Goal: Contribute content: Contribute content

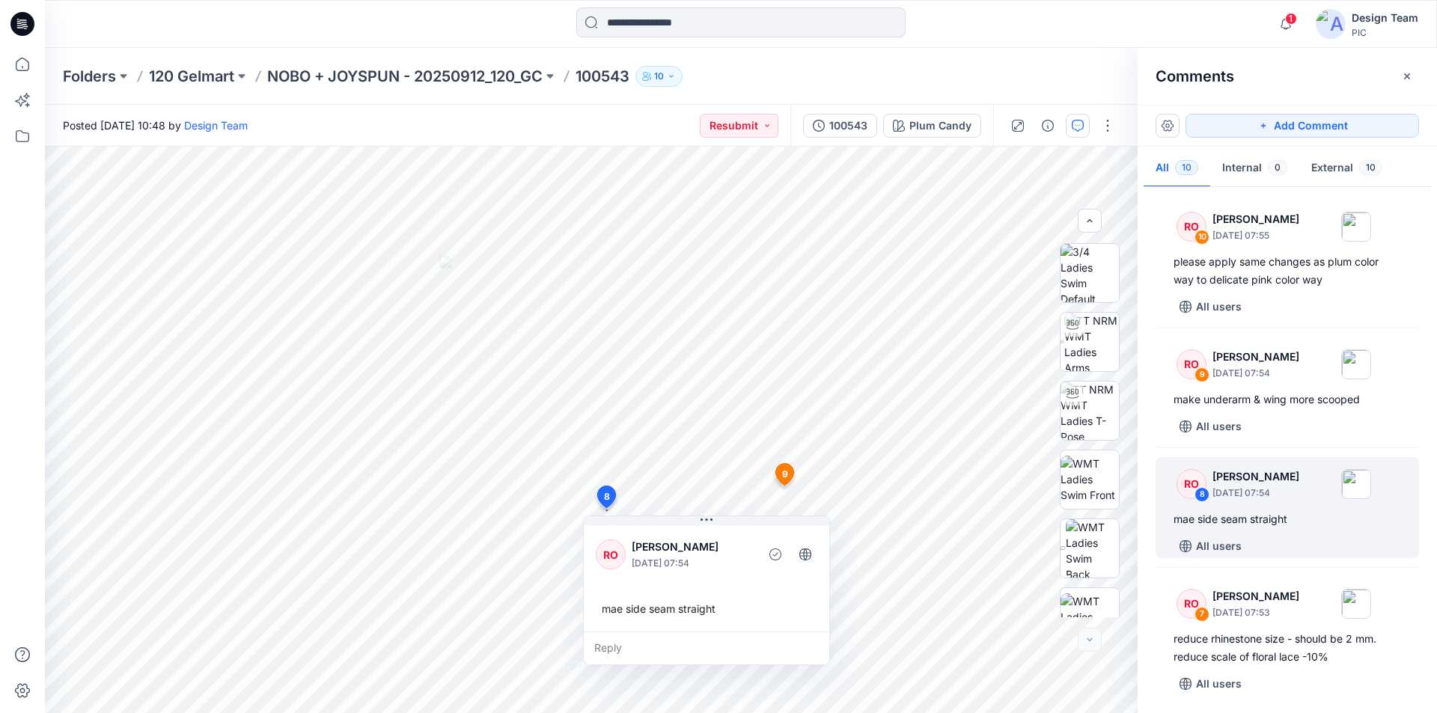
scroll to position [147, 0]
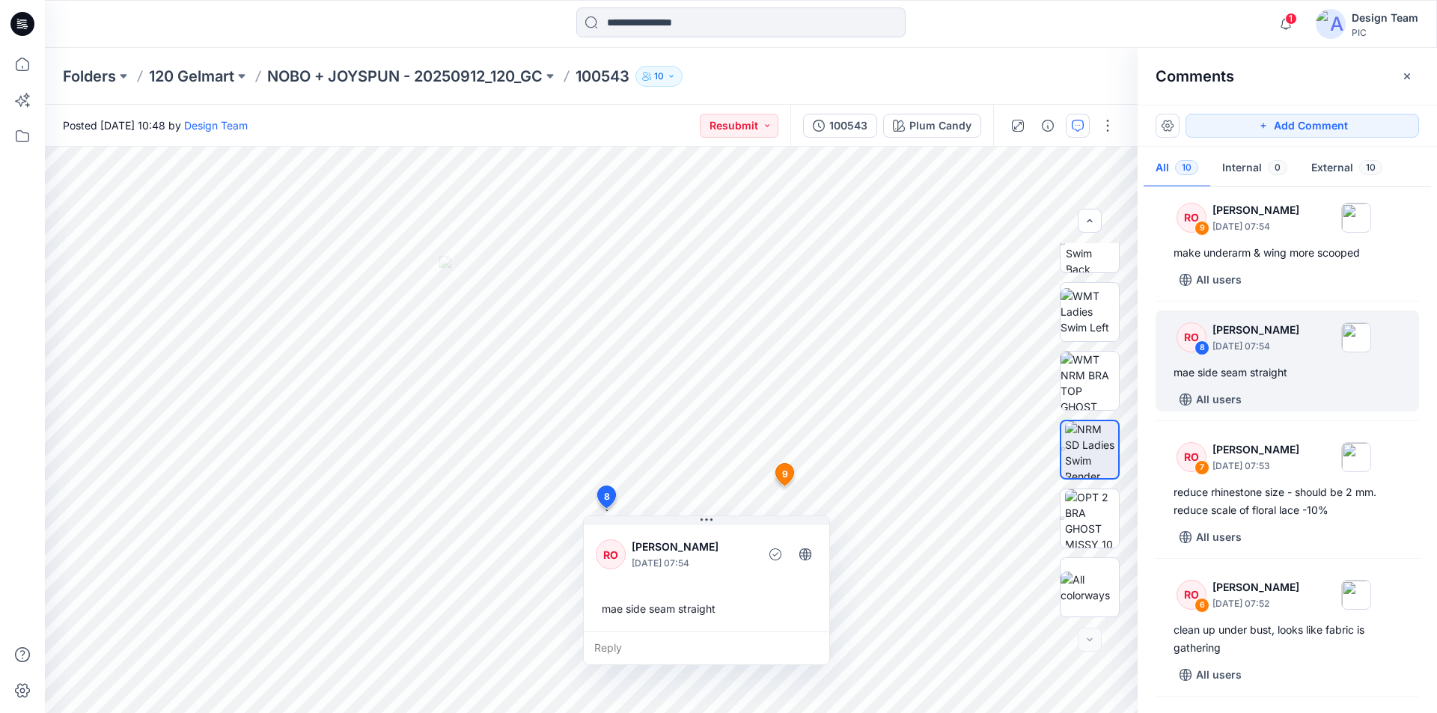
click at [21, 22] on icon at bounding box center [22, 24] width 24 height 24
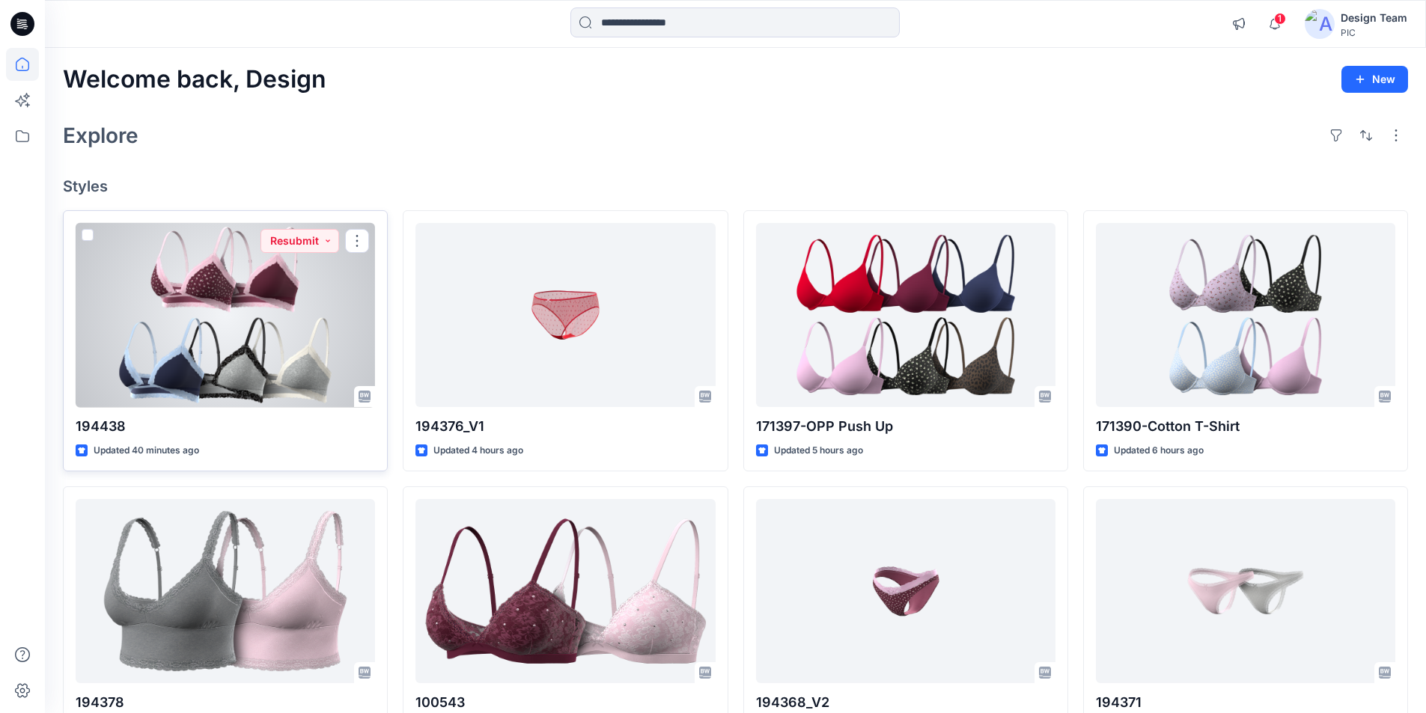
click at [184, 327] on div at bounding box center [225, 315] width 299 height 185
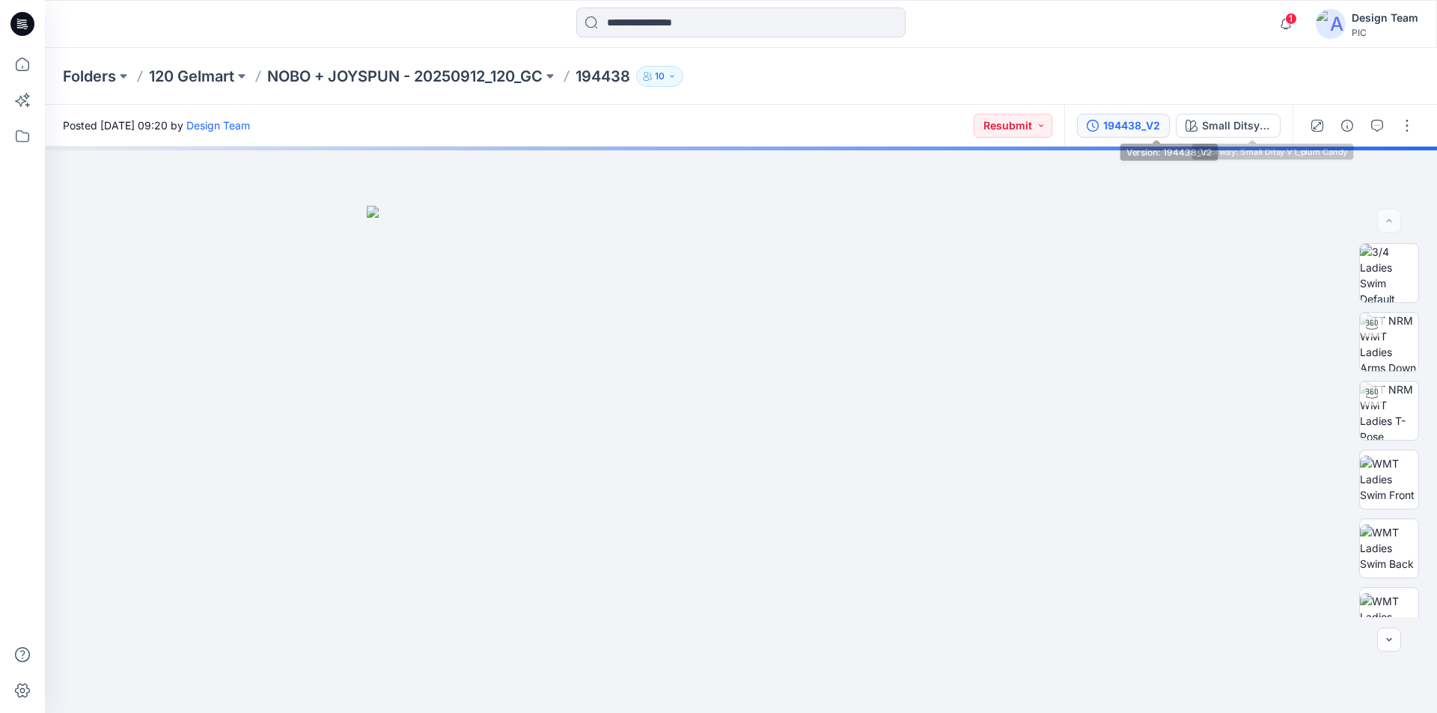
click at [1160, 126] on div "194438_V2" at bounding box center [1131, 125] width 57 height 16
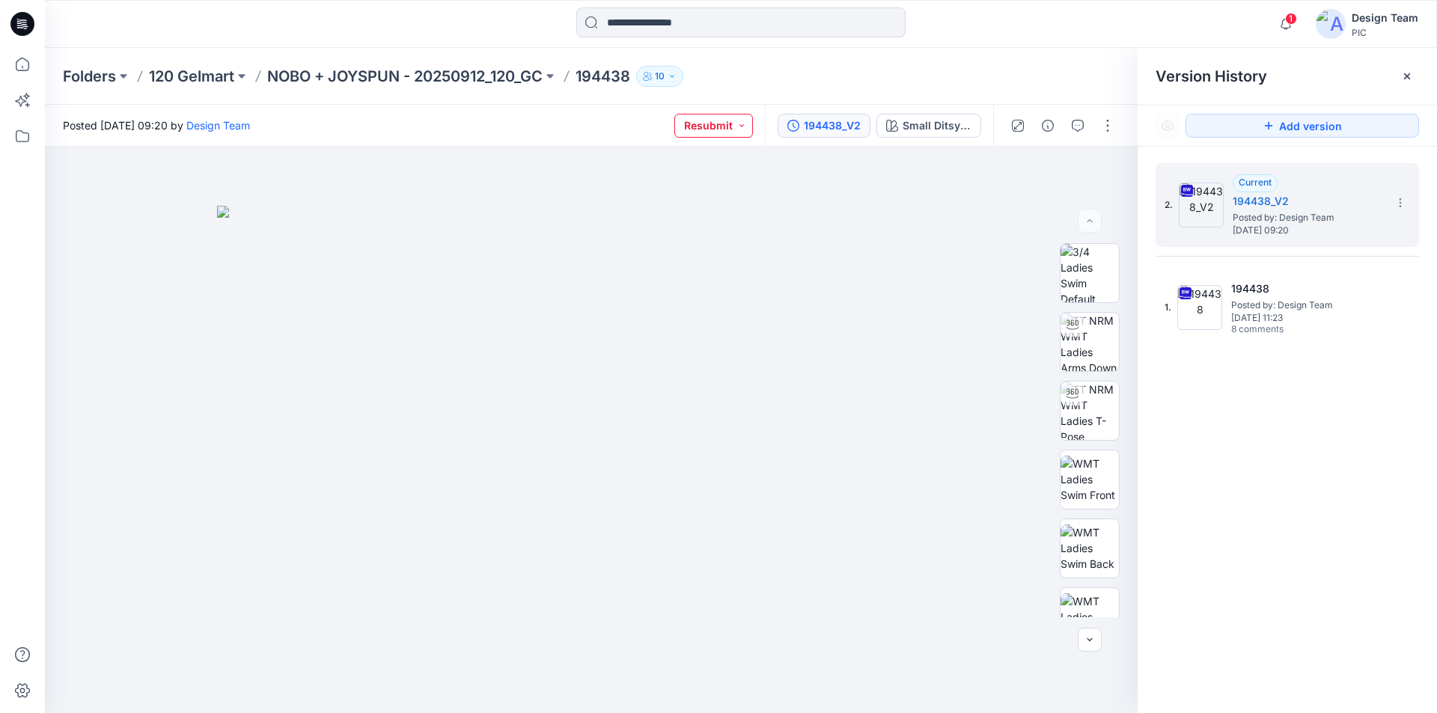
click at [753, 123] on button "Resubmit" at bounding box center [713, 126] width 79 height 24
click at [732, 284] on p "PIC Update Ready to Review" at bounding box center [735, 293] width 84 height 19
click at [1037, 63] on div "Folders 120 Gelmart NOBO + JOYSPUN - 20250912_120_GC 194438 10" at bounding box center [741, 76] width 1392 height 57
click at [1405, 75] on icon at bounding box center [1407, 76] width 12 height 12
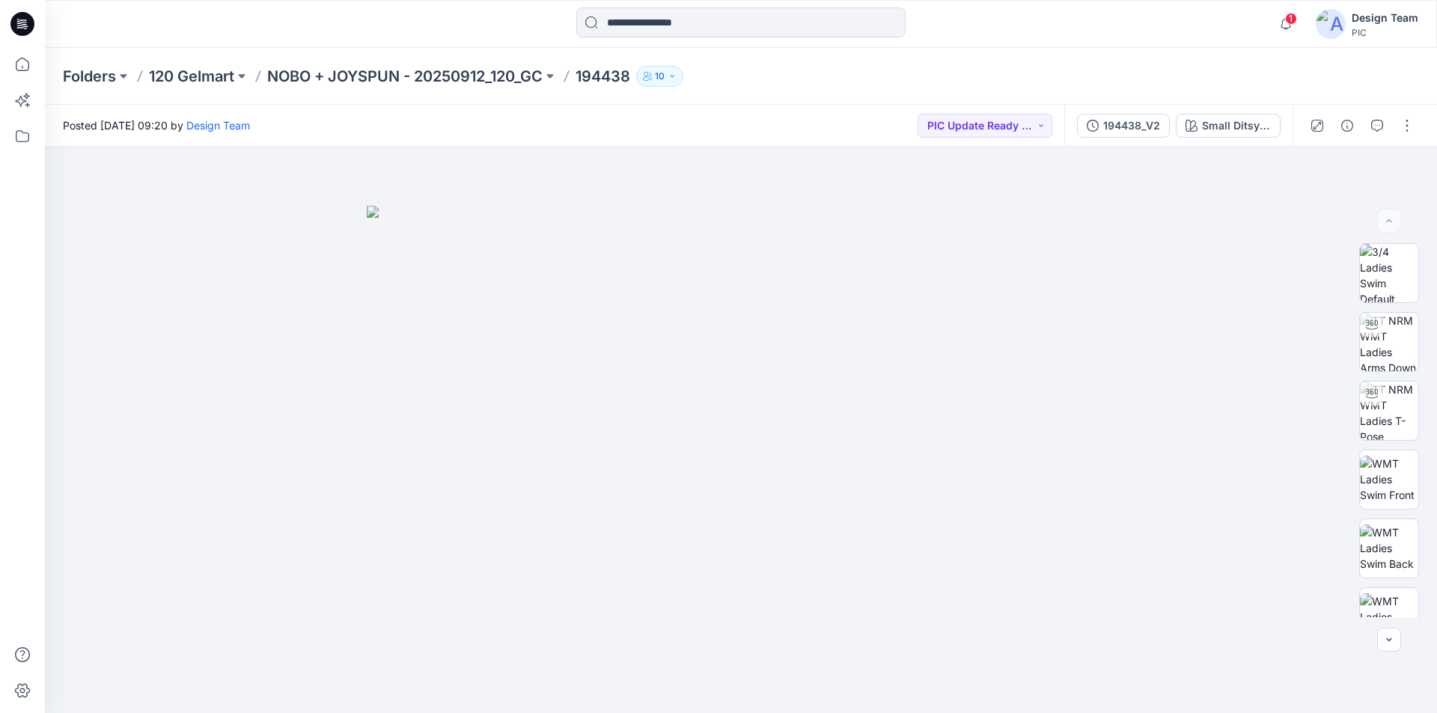
click at [25, 20] on icon at bounding box center [22, 19] width 7 height 1
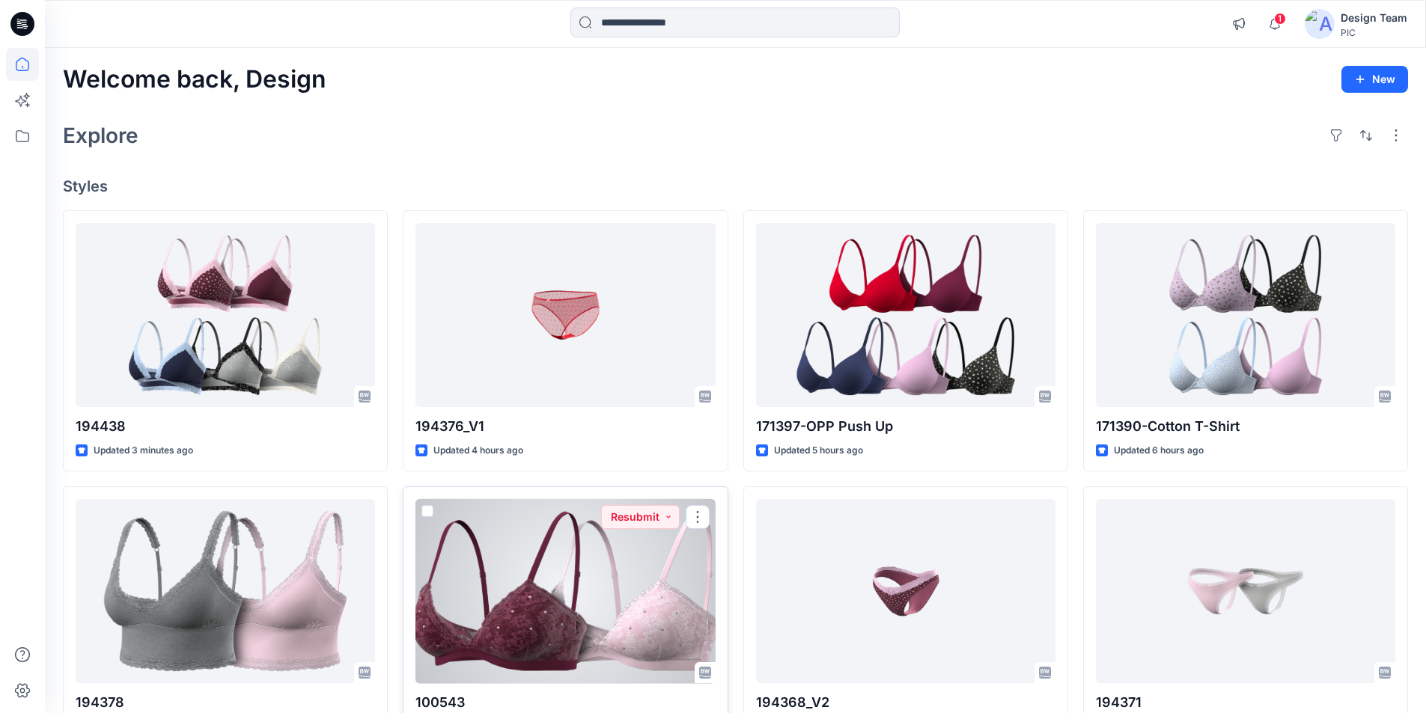
click at [555, 558] on div at bounding box center [564, 591] width 299 height 185
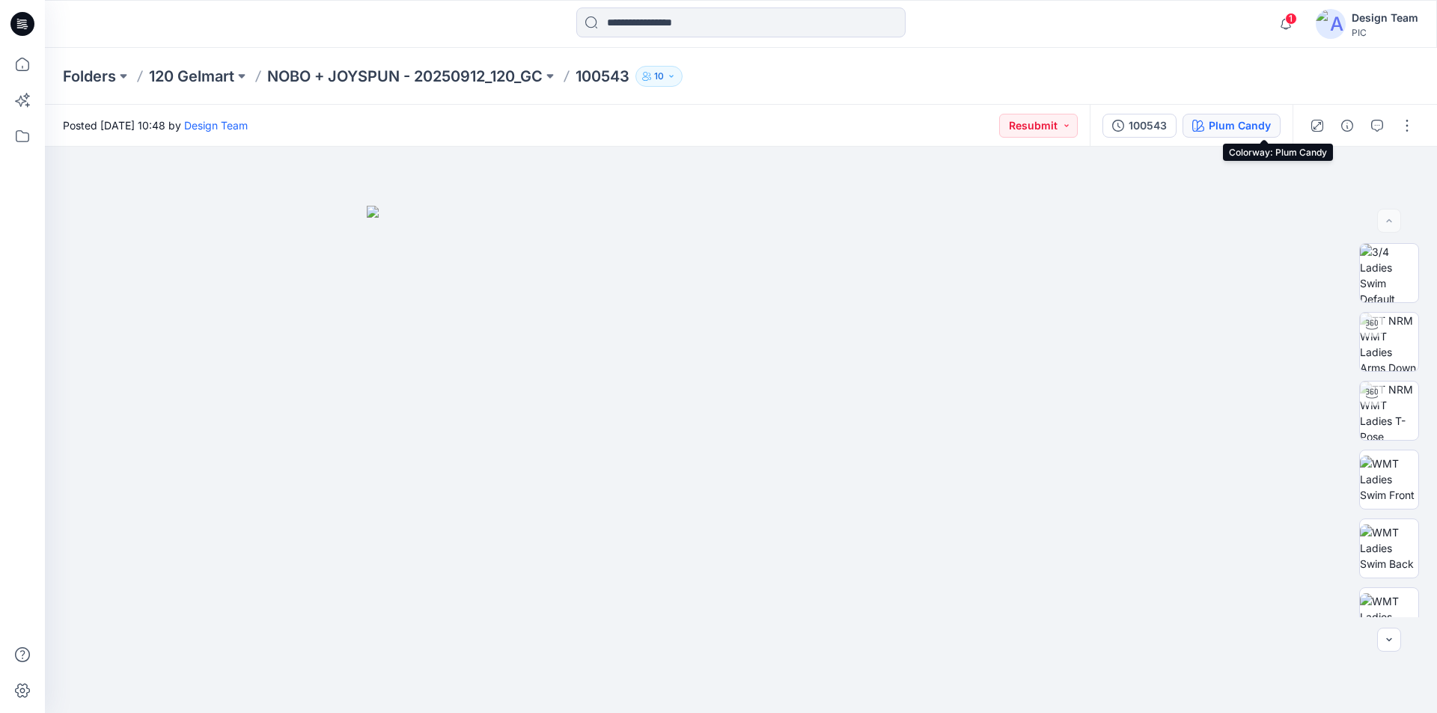
click at [1262, 125] on div "Plum Candy" at bounding box center [1240, 125] width 62 height 16
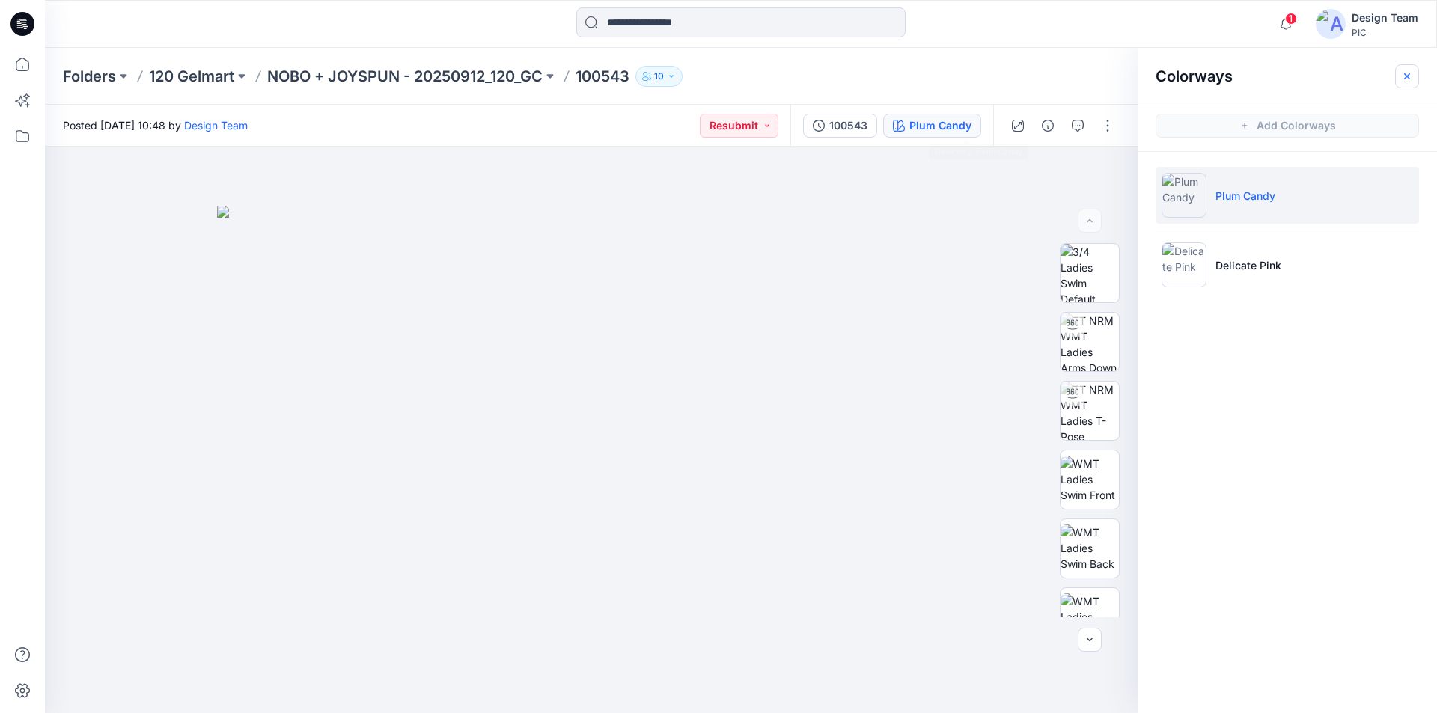
click at [1408, 74] on icon "button" at bounding box center [1407, 76] width 6 height 6
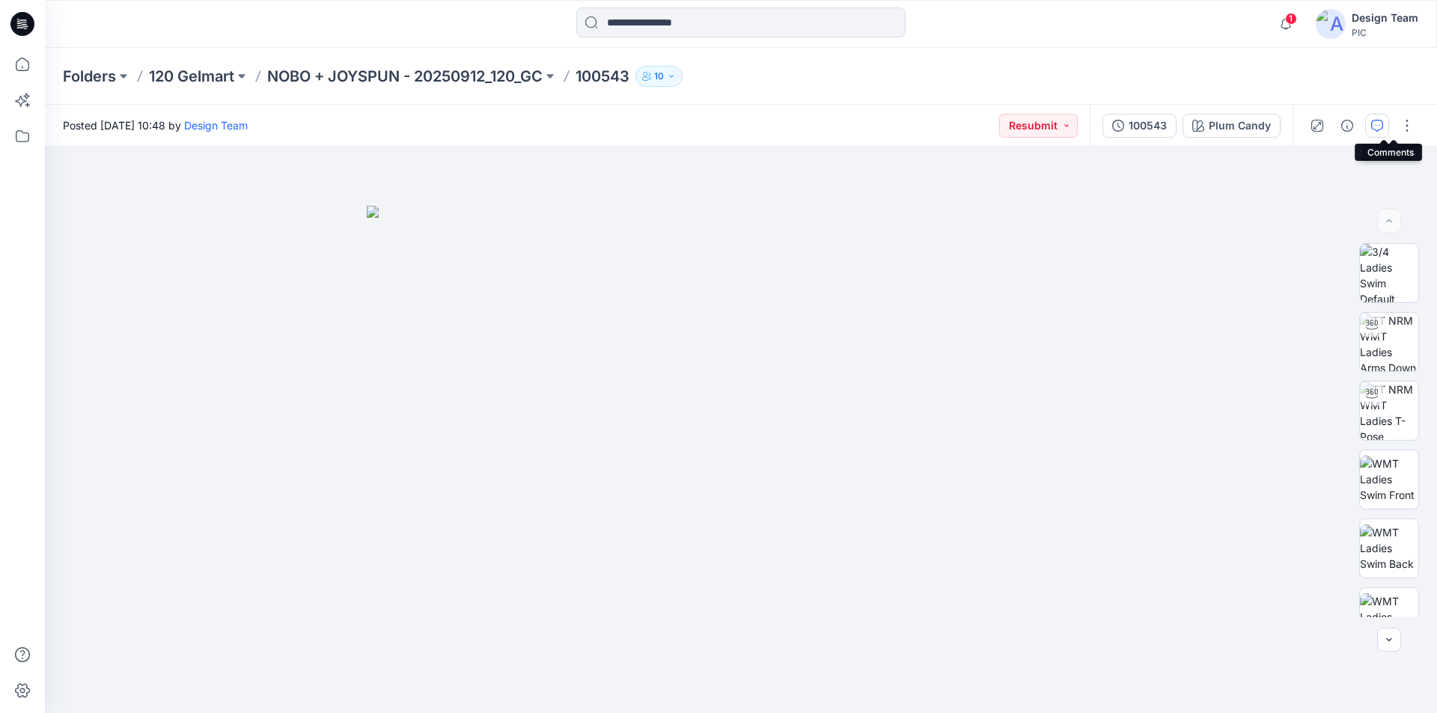
click at [1383, 128] on icon "button" at bounding box center [1377, 126] width 12 height 12
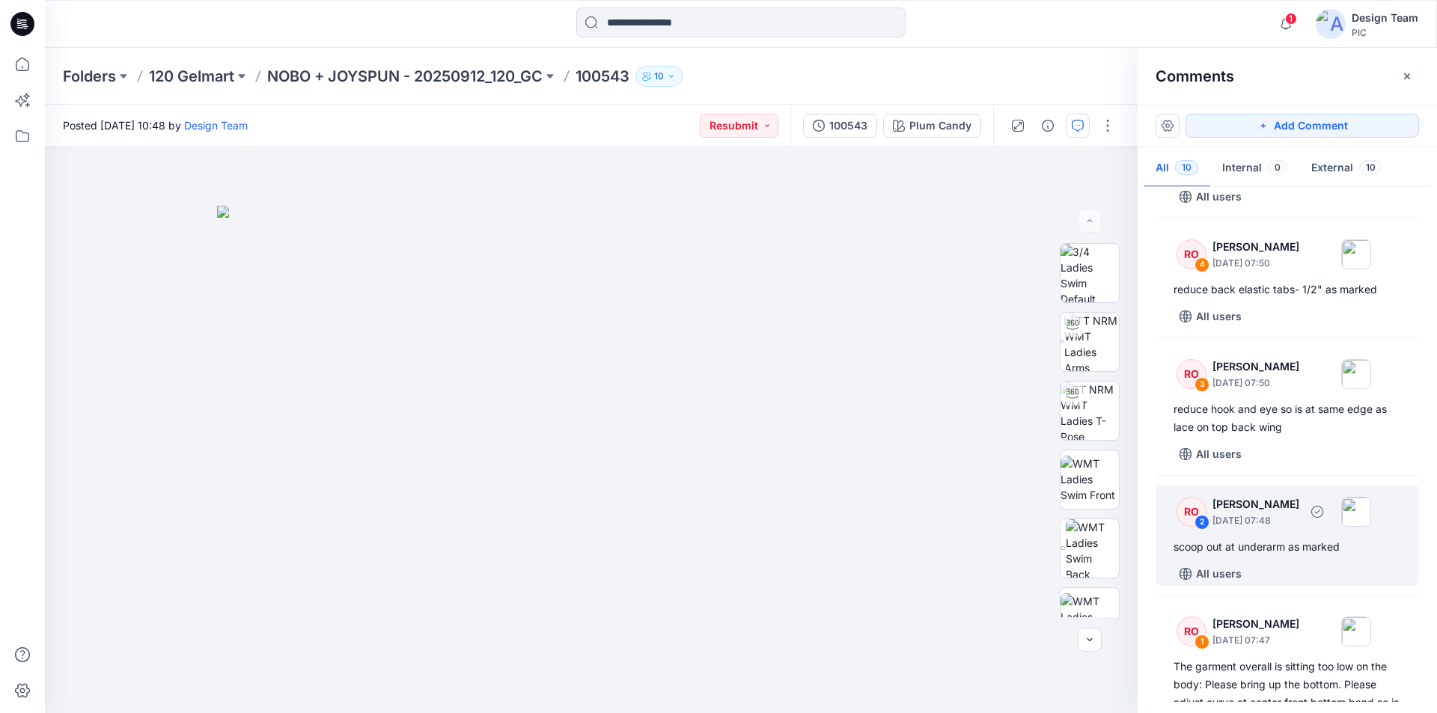
scroll to position [775, 0]
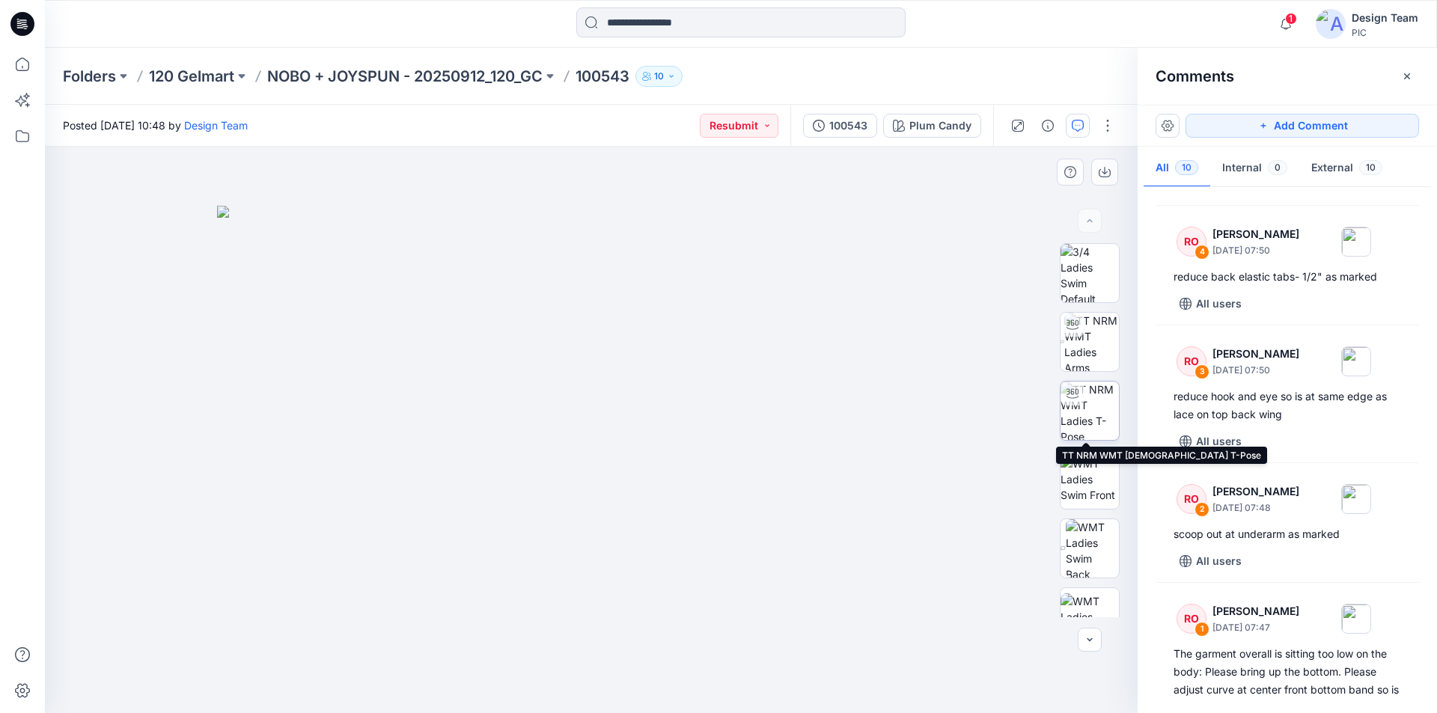
click at [1096, 409] on img at bounding box center [1089, 411] width 58 height 58
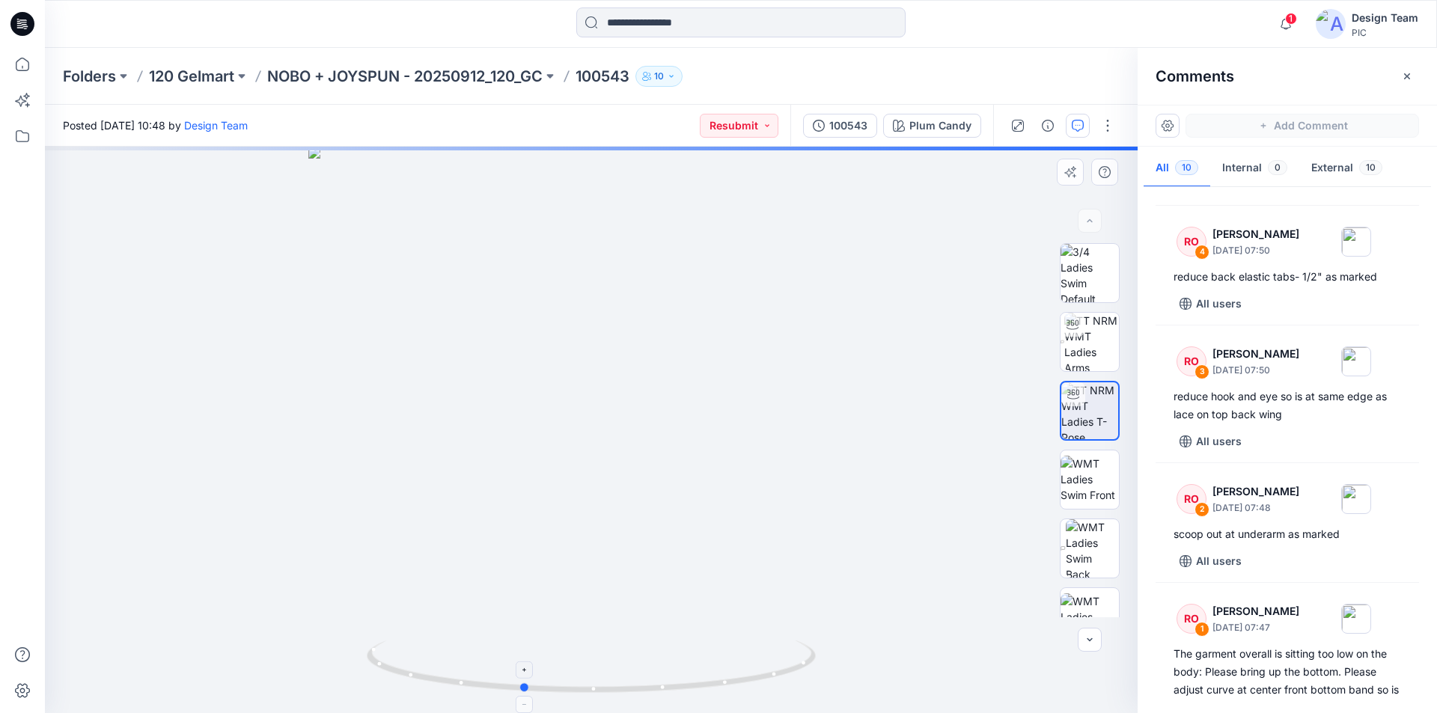
drag, startPoint x: 781, startPoint y: 675, endPoint x: 712, endPoint y: 661, distance: 70.3
click at [712, 661] on icon at bounding box center [593, 669] width 453 height 56
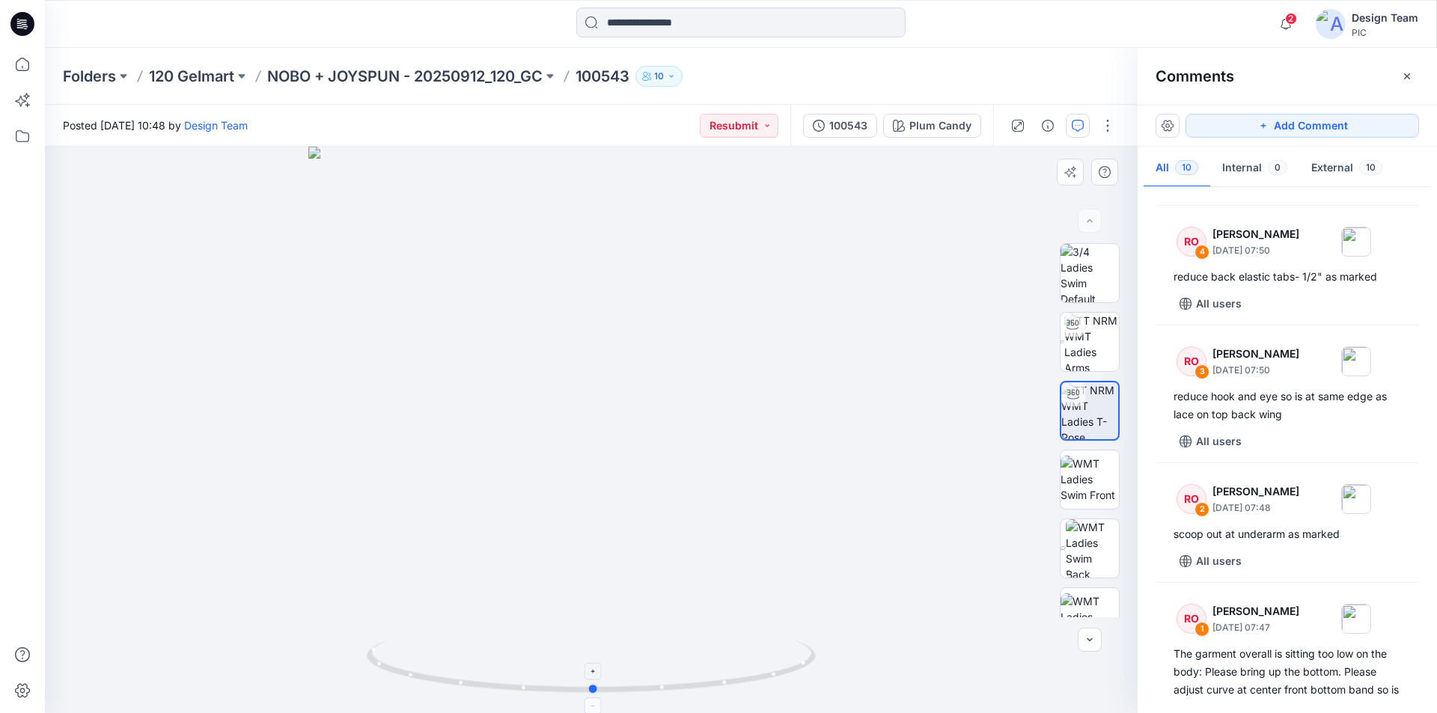
drag, startPoint x: 656, startPoint y: 688, endPoint x: 727, endPoint y: 694, distance: 71.3
click at [727, 694] on icon at bounding box center [593, 669] width 453 height 56
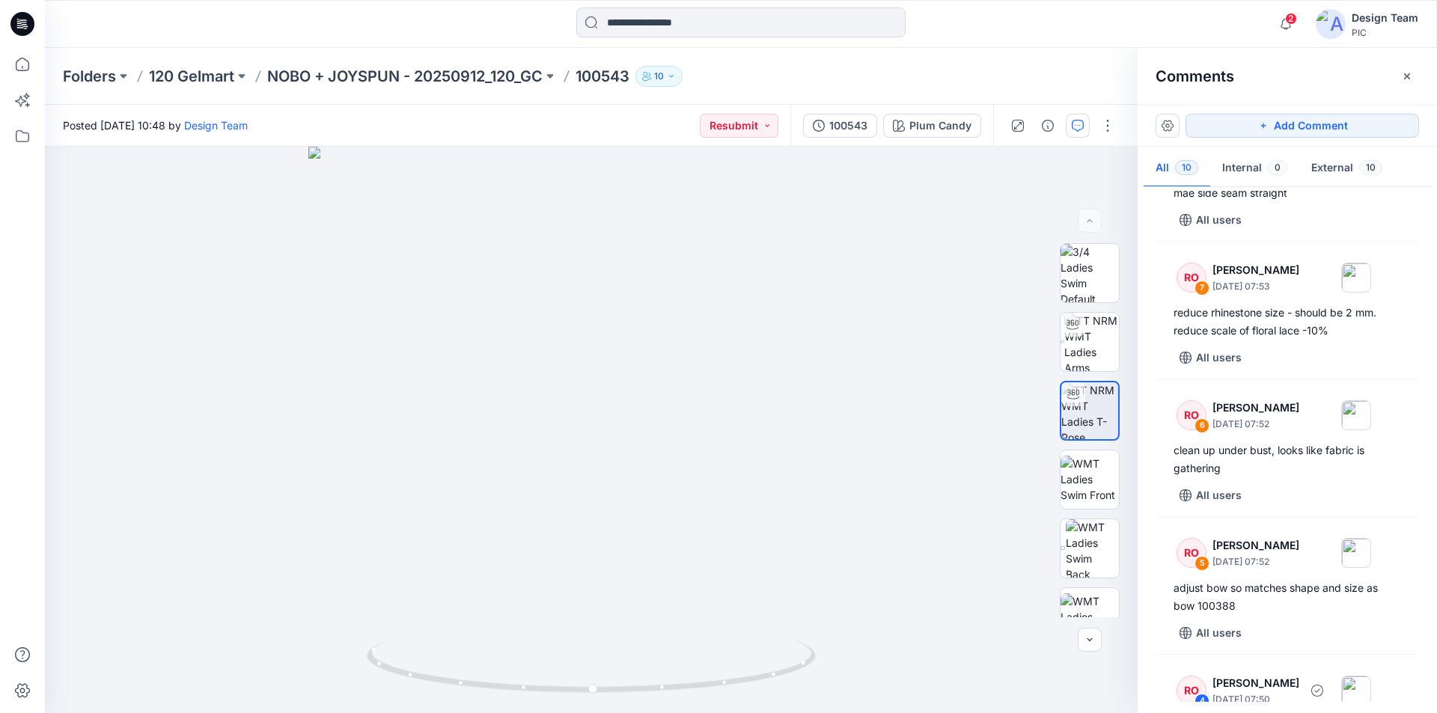
scroll to position [251, 0]
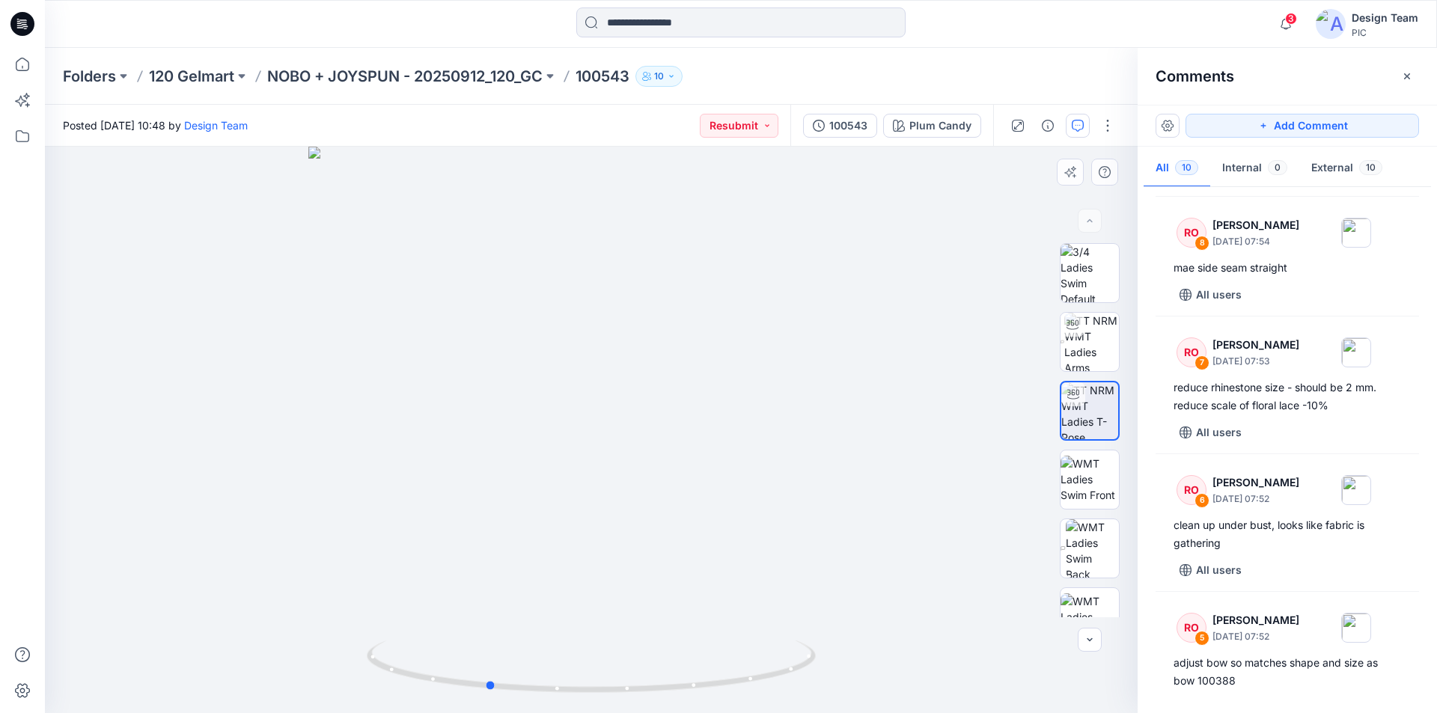
drag, startPoint x: 812, startPoint y: 663, endPoint x: 706, endPoint y: 697, distance: 111.7
click at [706, 697] on div at bounding box center [591, 430] width 1093 height 566
click at [965, 129] on div "Plum Candy" at bounding box center [940, 125] width 62 height 16
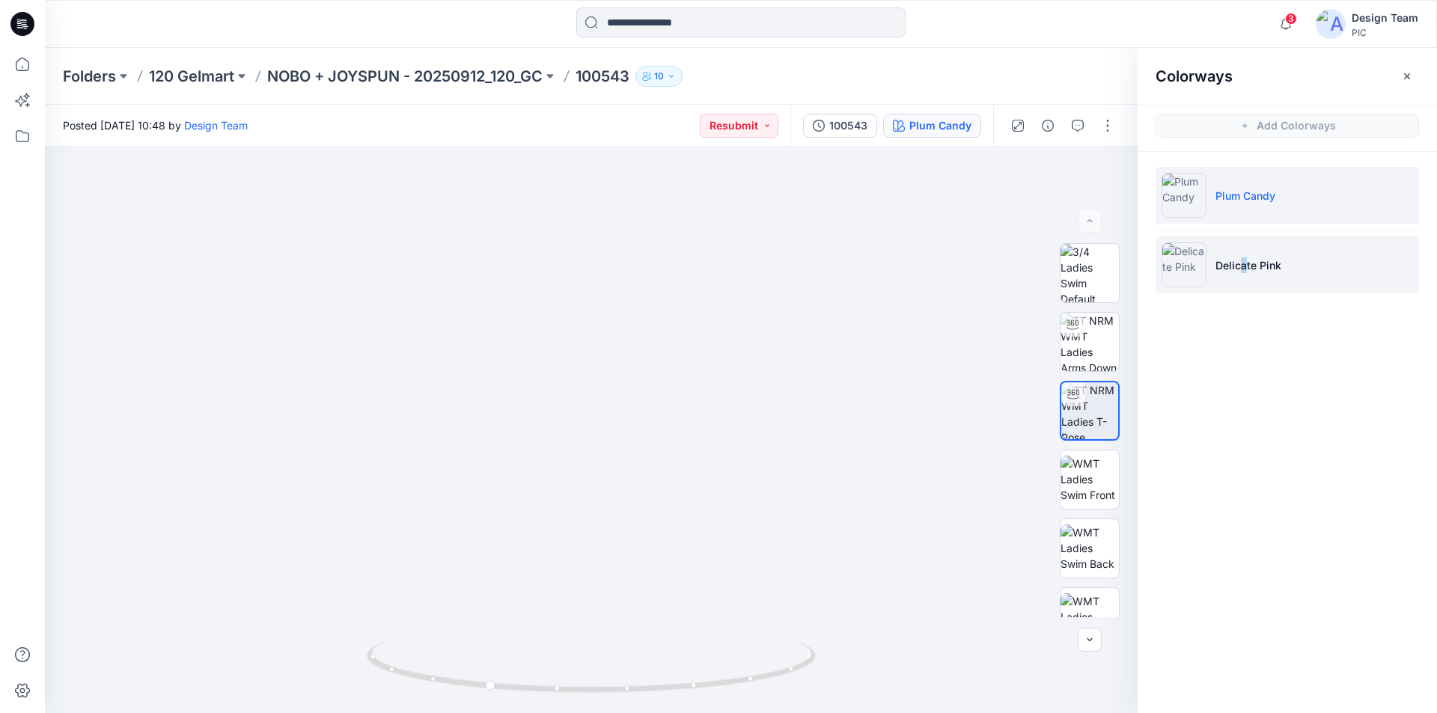
click at [1244, 261] on p "Delicate Pink" at bounding box center [1248, 265] width 66 height 16
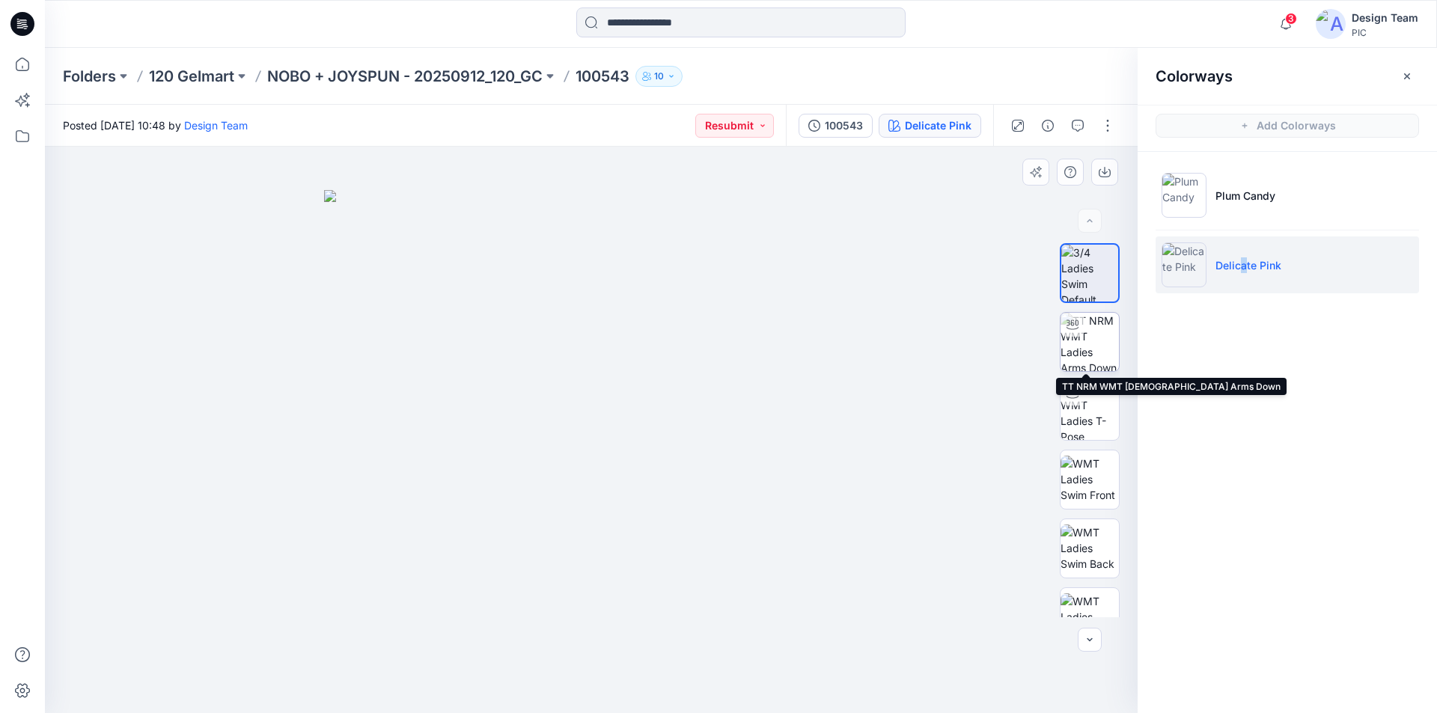
click at [1081, 332] on img at bounding box center [1089, 342] width 58 height 58
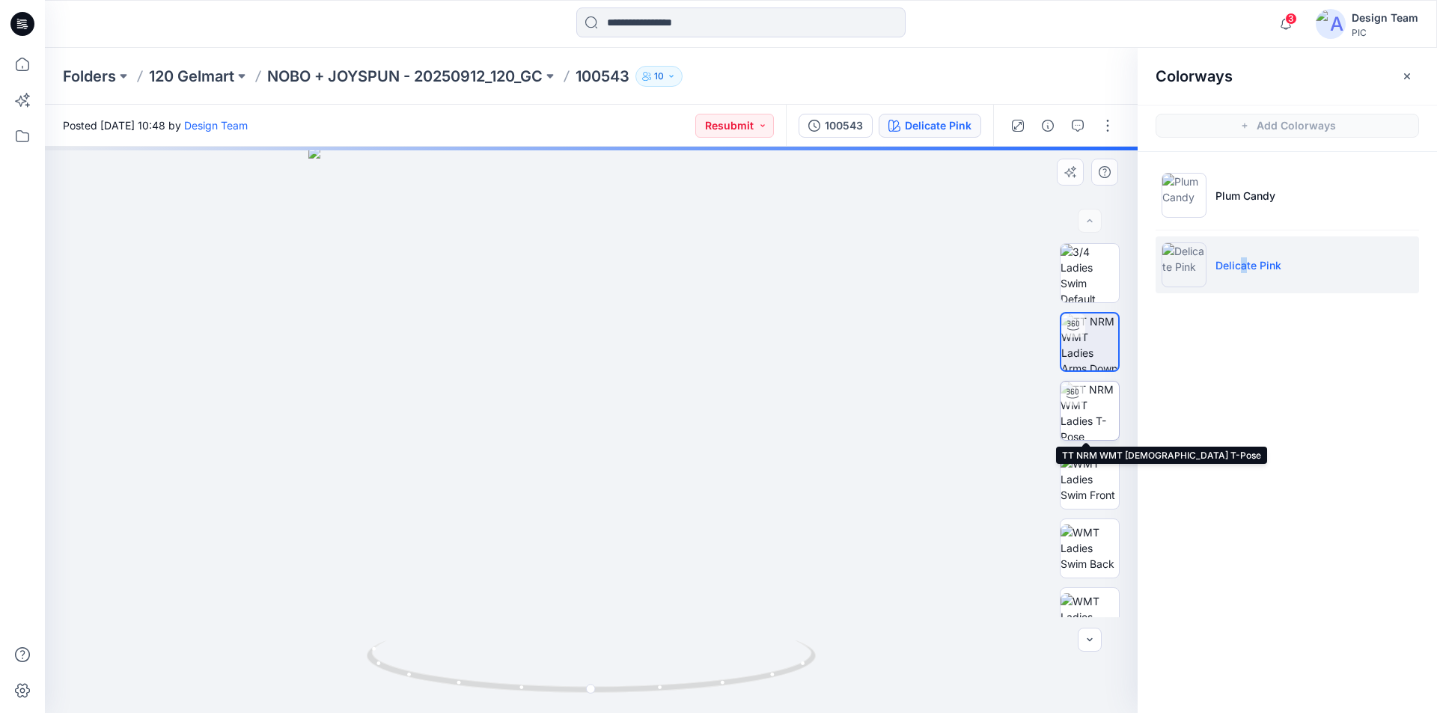
click at [1086, 407] on img at bounding box center [1089, 411] width 58 height 58
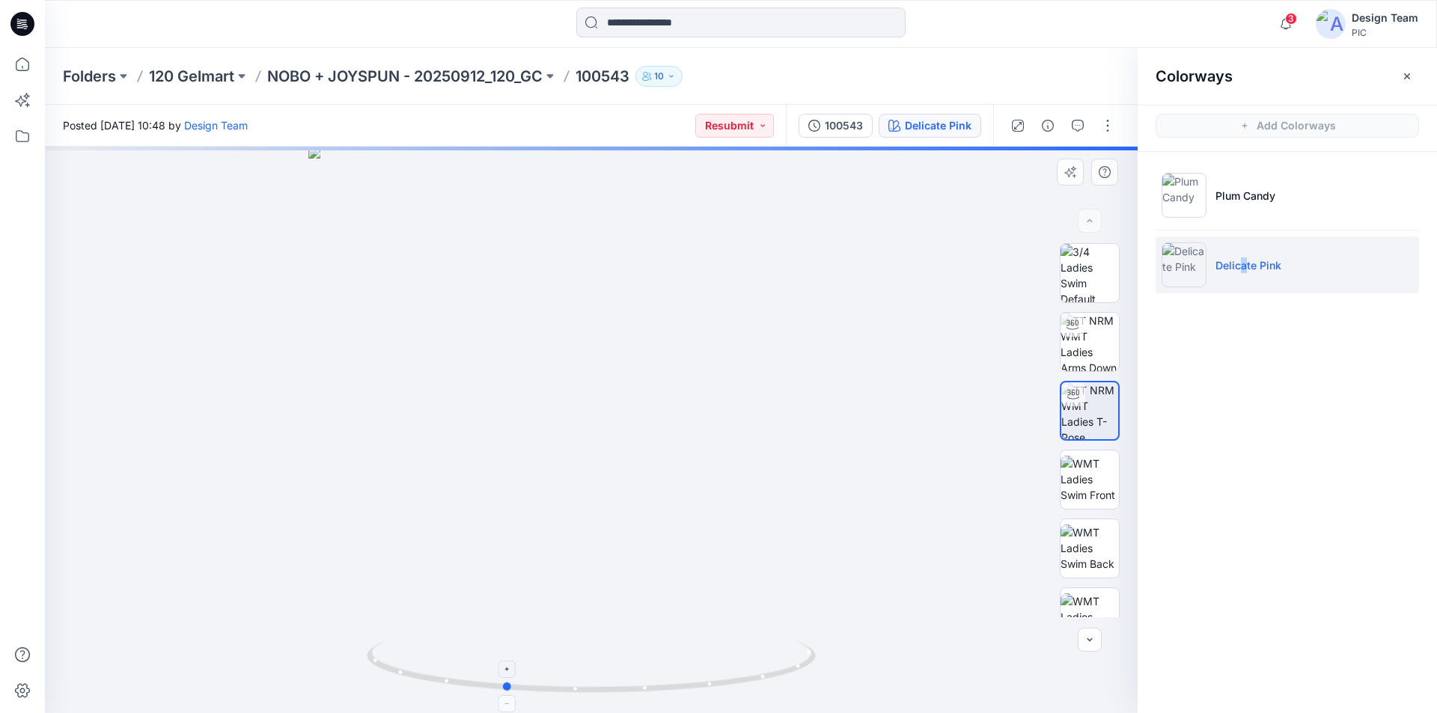
drag, startPoint x: 793, startPoint y: 674, endPoint x: 706, endPoint y: 688, distance: 88.1
click at [706, 688] on icon at bounding box center [593, 669] width 453 height 56
drag, startPoint x: 798, startPoint y: 671, endPoint x: 877, endPoint y: 674, distance: 78.6
click at [877, 674] on div at bounding box center [591, 430] width 1093 height 566
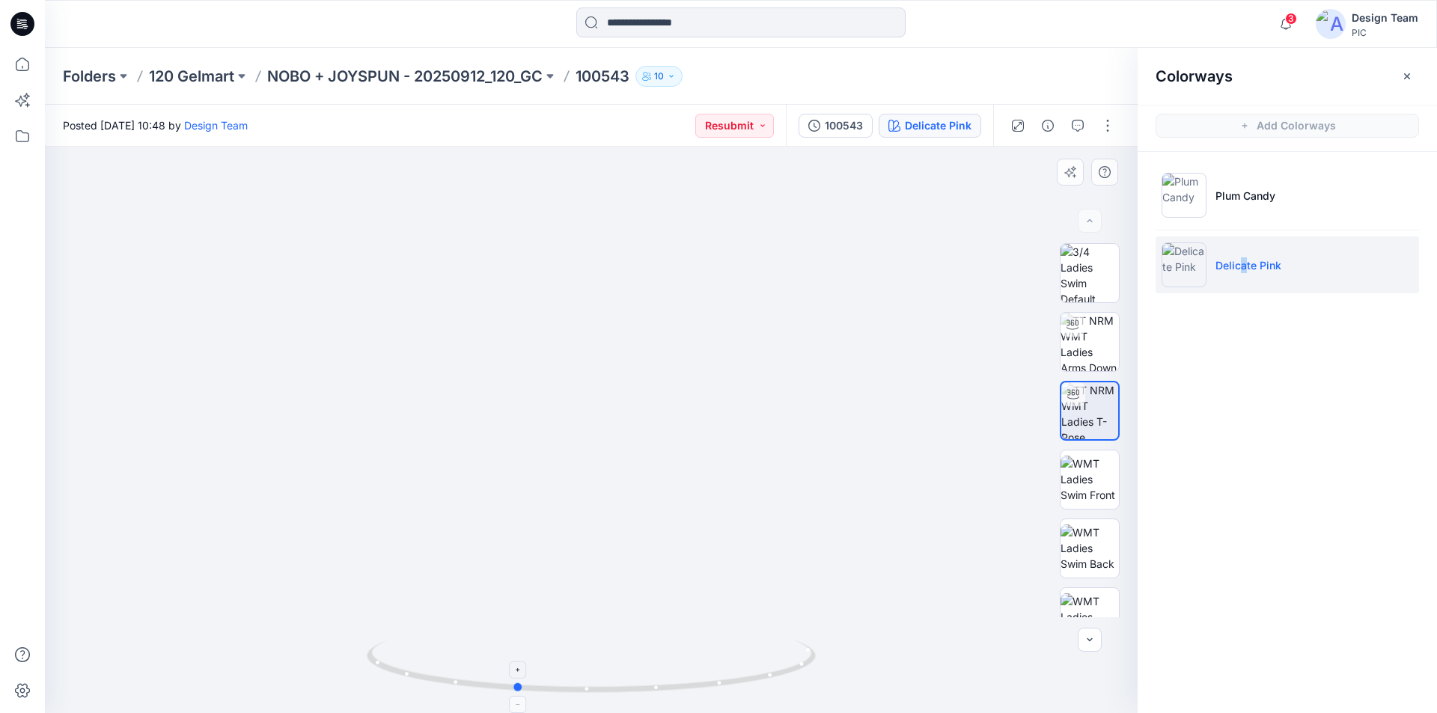
drag, startPoint x: 792, startPoint y: 670, endPoint x: 724, endPoint y: 684, distance: 69.6
click at [724, 688] on icon at bounding box center [593, 669] width 453 height 56
click at [1242, 186] on li "Plum Candy" at bounding box center [1286, 195] width 263 height 57
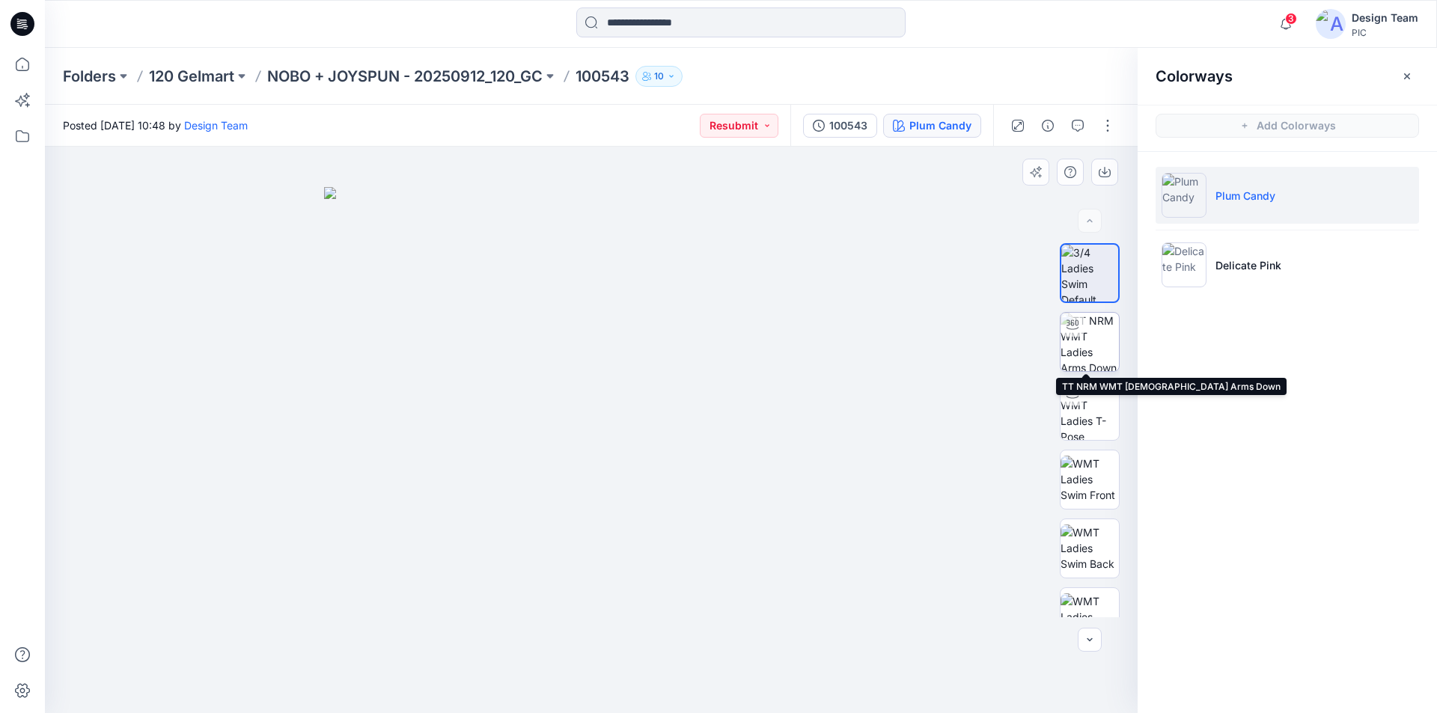
click at [1087, 352] on img at bounding box center [1089, 342] width 58 height 58
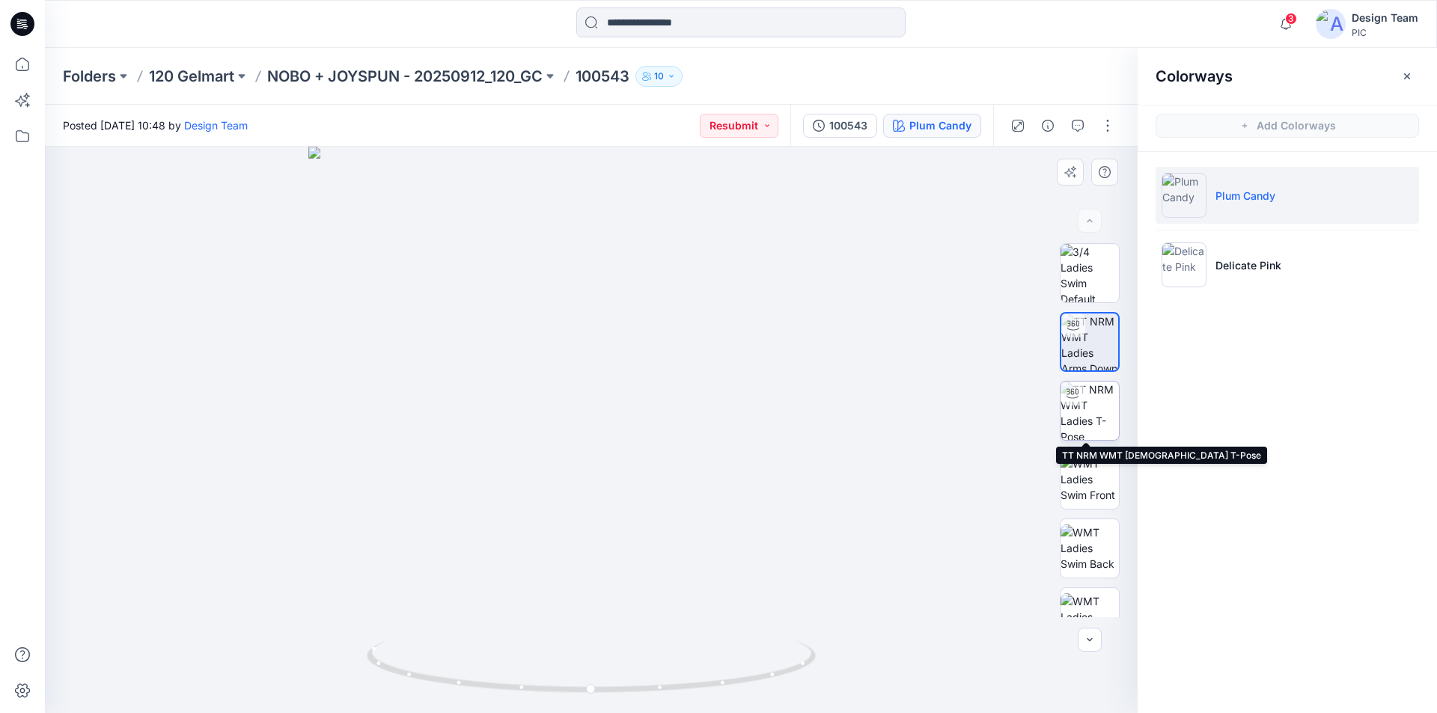
click at [1095, 394] on img at bounding box center [1089, 411] width 58 height 58
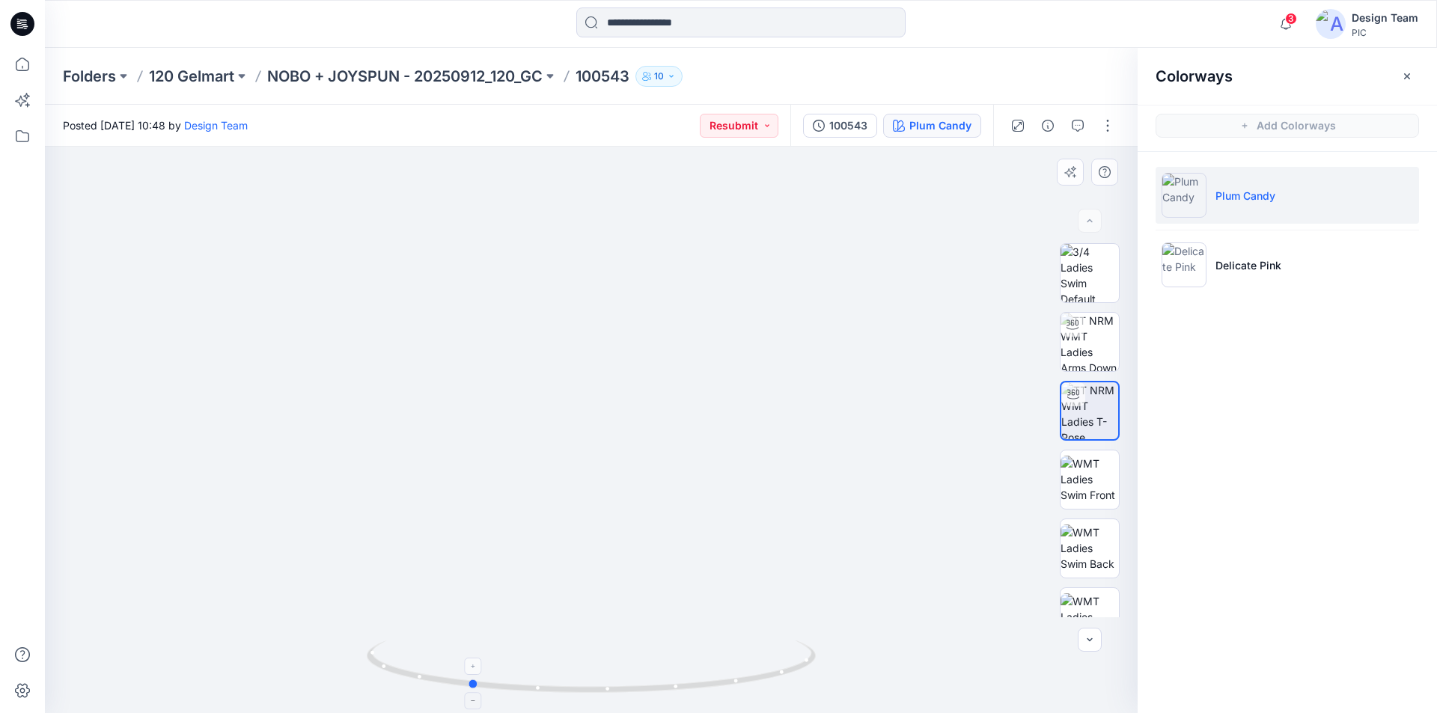
drag, startPoint x: 785, startPoint y: 678, endPoint x: 663, endPoint y: 684, distance: 122.1
click at [663, 684] on icon at bounding box center [593, 669] width 453 height 56
drag, startPoint x: 769, startPoint y: 682, endPoint x: 776, endPoint y: 698, distance: 17.4
click at [776, 698] on div at bounding box center [591, 675] width 449 height 75
drag, startPoint x: 232, startPoint y: 579, endPoint x: 138, endPoint y: 560, distance: 96.3
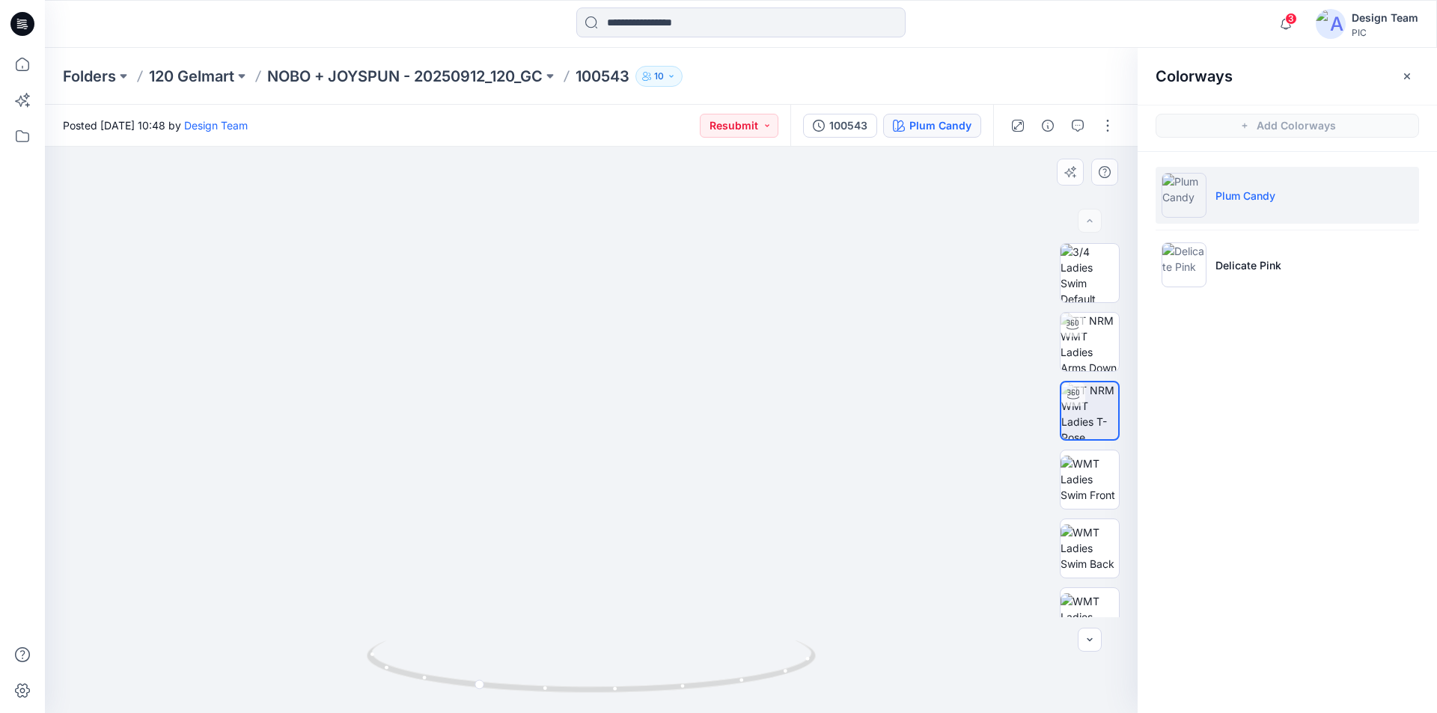
click at [138, 560] on img at bounding box center [496, 197] width 1459 height 1034
drag, startPoint x: 394, startPoint y: 670, endPoint x: 551, endPoint y: 713, distance: 163.0
click at [551, 712] on html "3 Notifications RO Raquel Ortiz commented on 194378_V1 View Style 1 hours ago R…" at bounding box center [718, 356] width 1437 height 713
click at [19, 23] on icon at bounding box center [19, 23] width 4 height 1
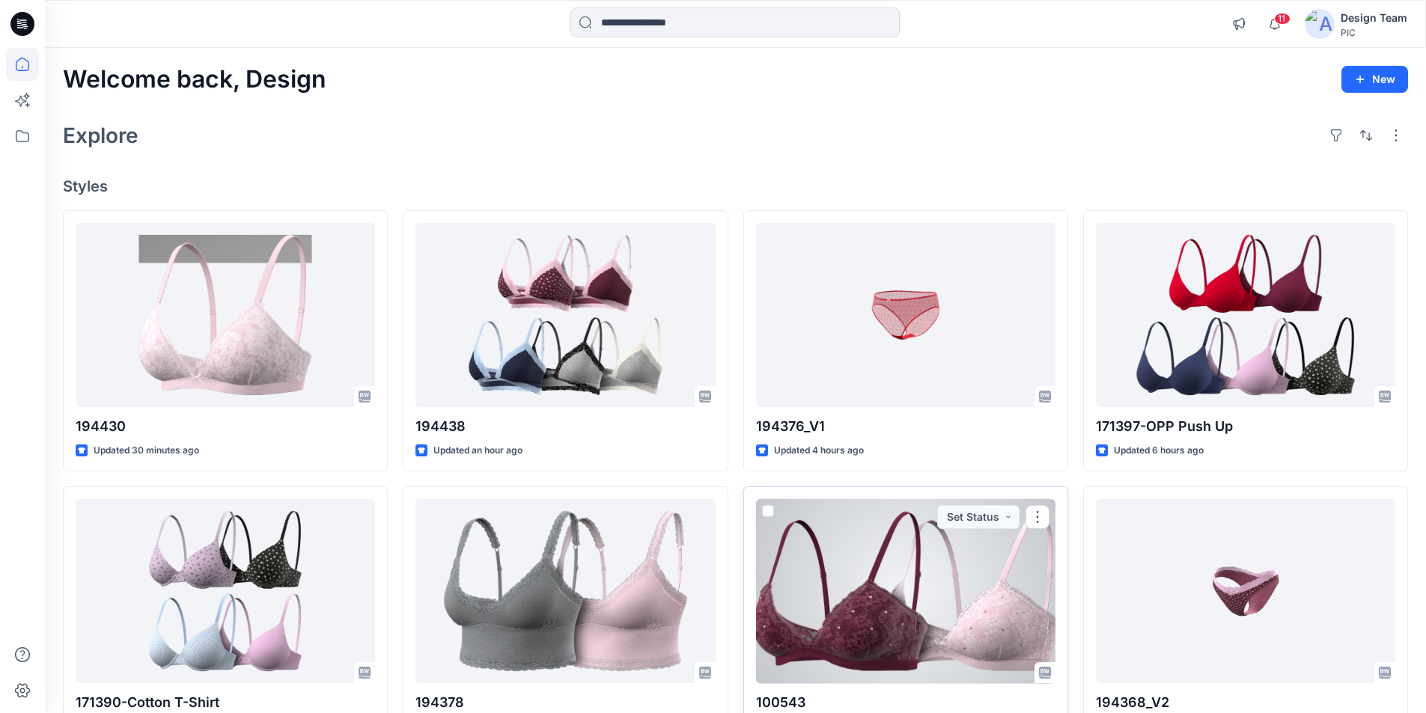
click at [896, 561] on div at bounding box center [905, 591] width 299 height 185
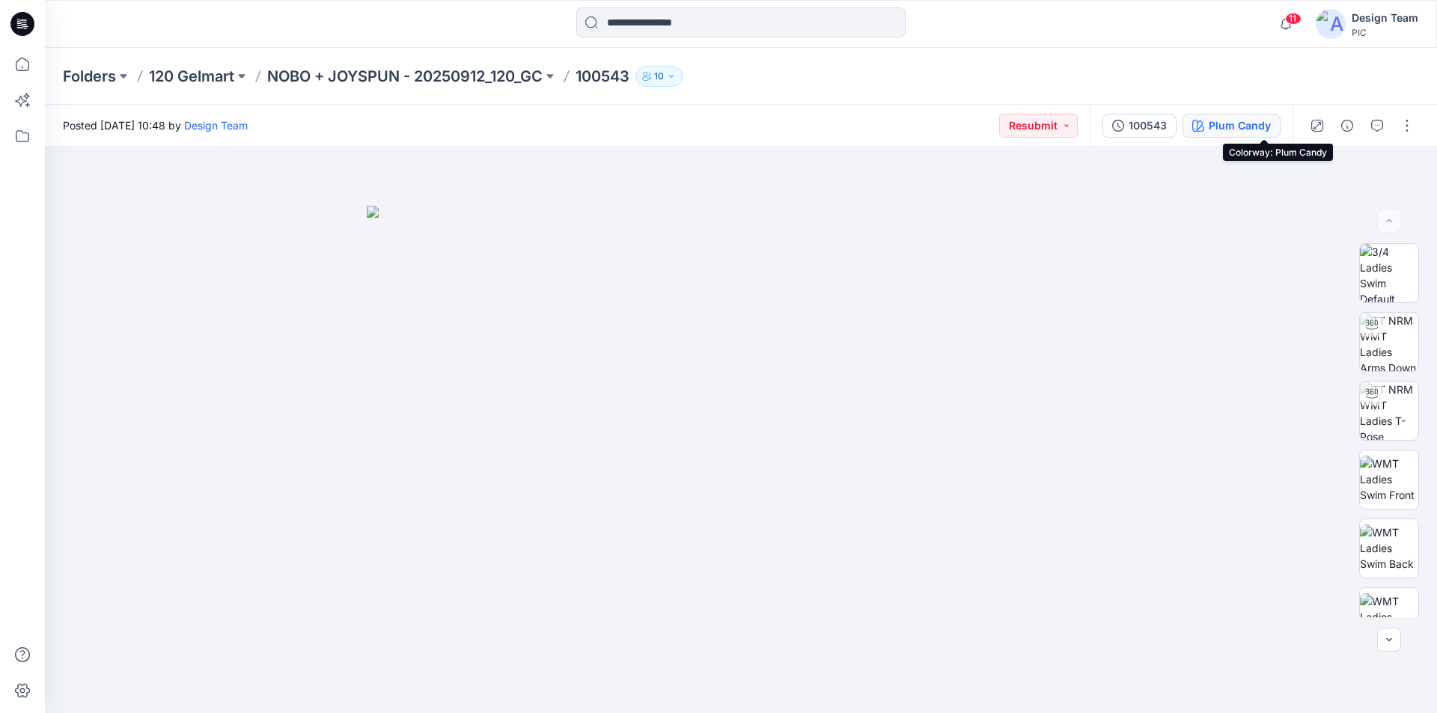
click at [1257, 128] on div "Plum Candy" at bounding box center [1240, 125] width 62 height 16
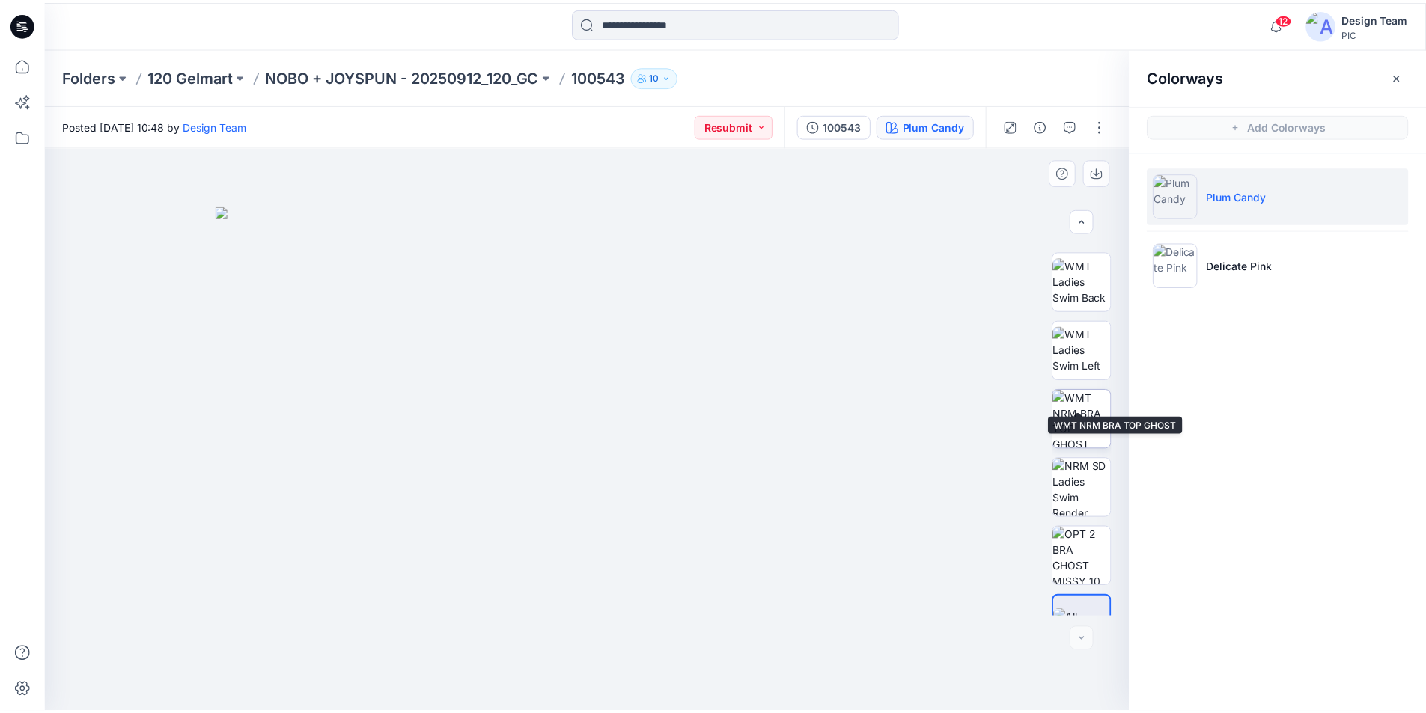
scroll to position [305, 0]
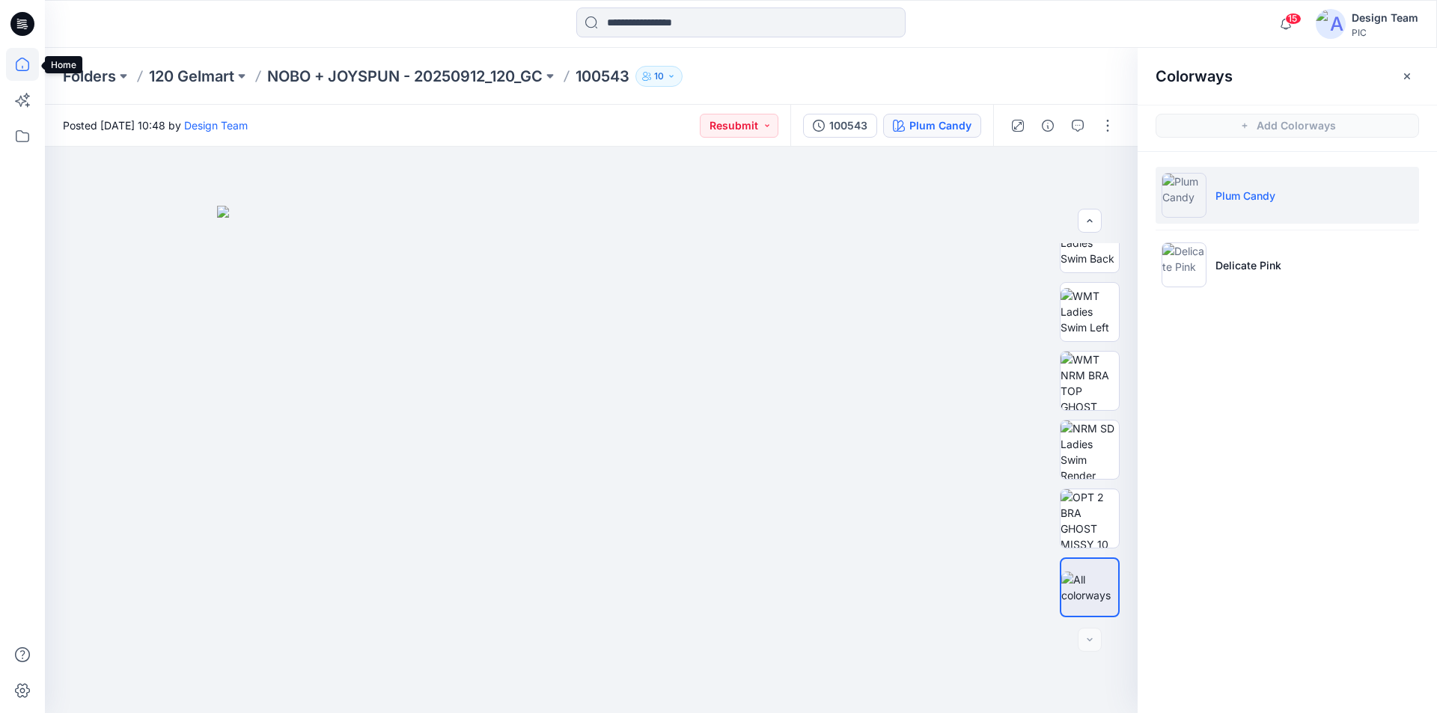
click at [19, 64] on icon at bounding box center [22, 64] width 33 height 33
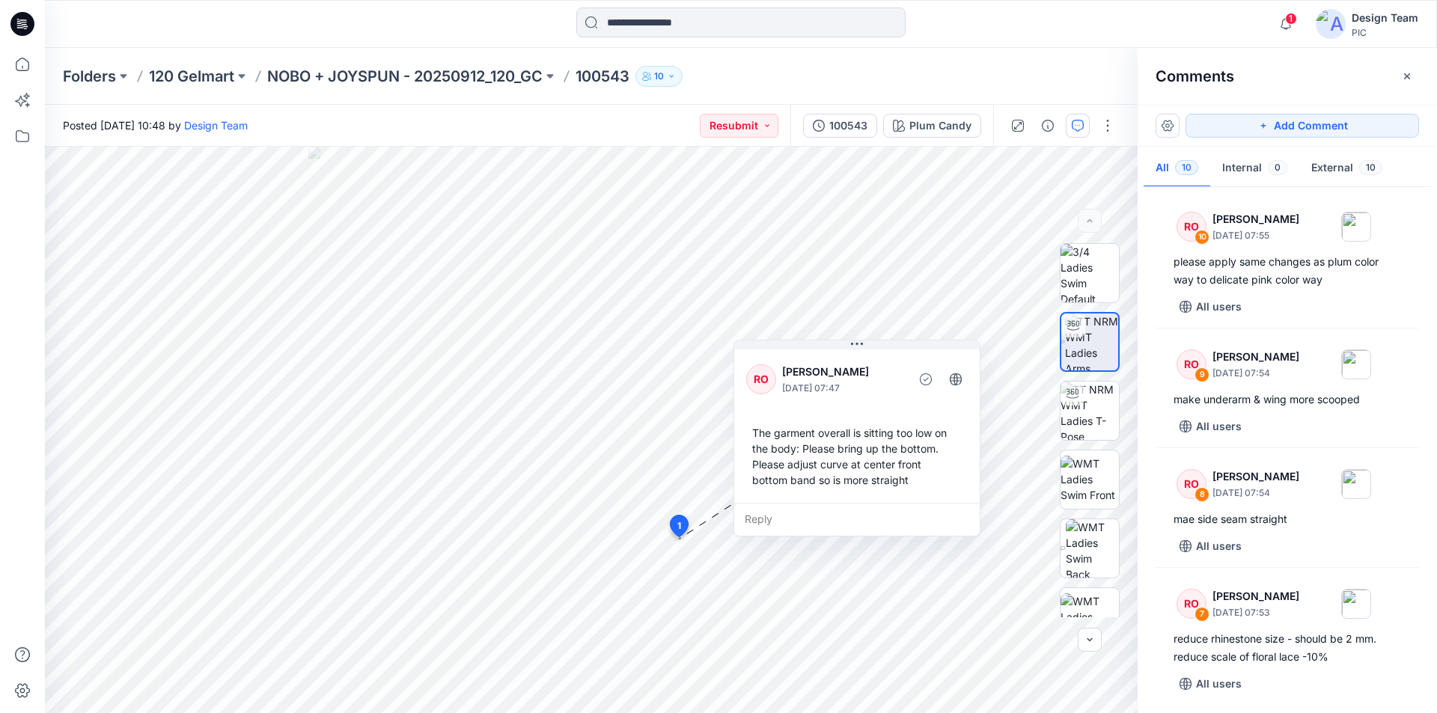
scroll to position [775, 0]
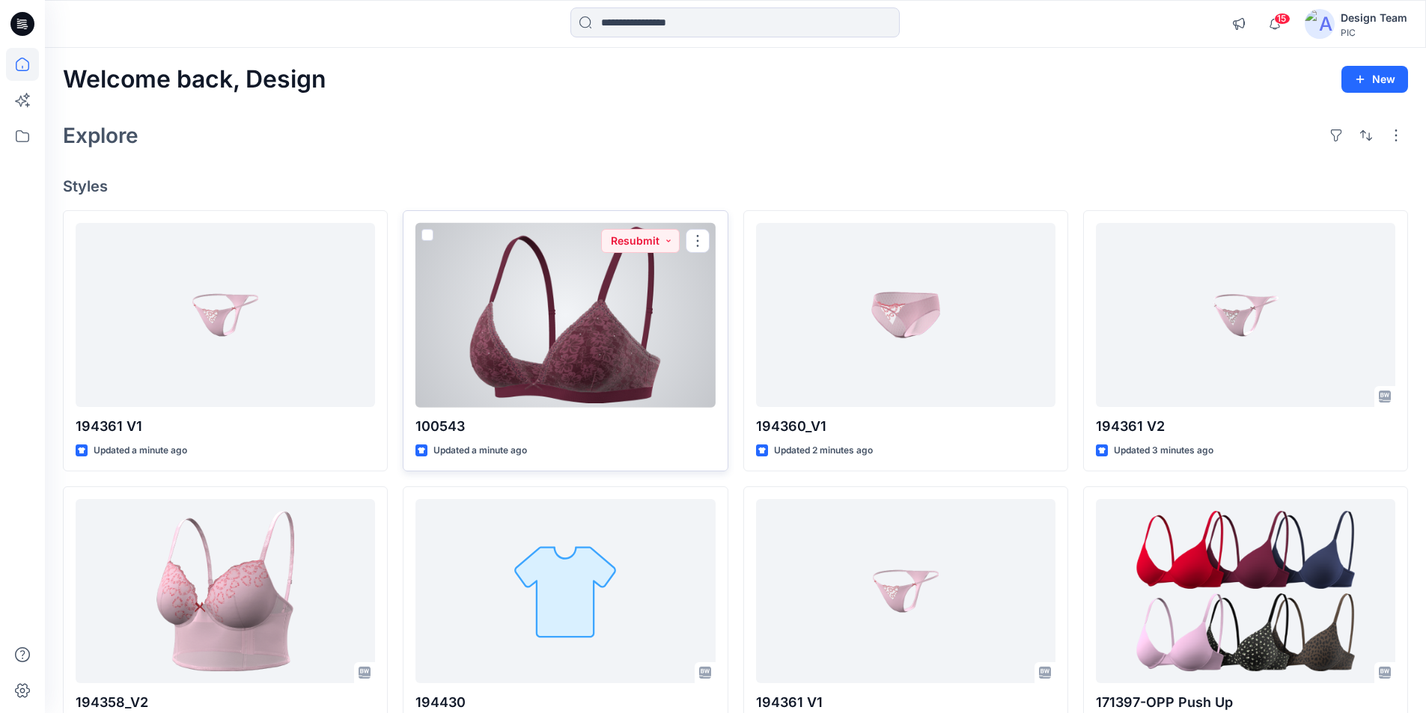
click at [600, 290] on div at bounding box center [564, 315] width 299 height 185
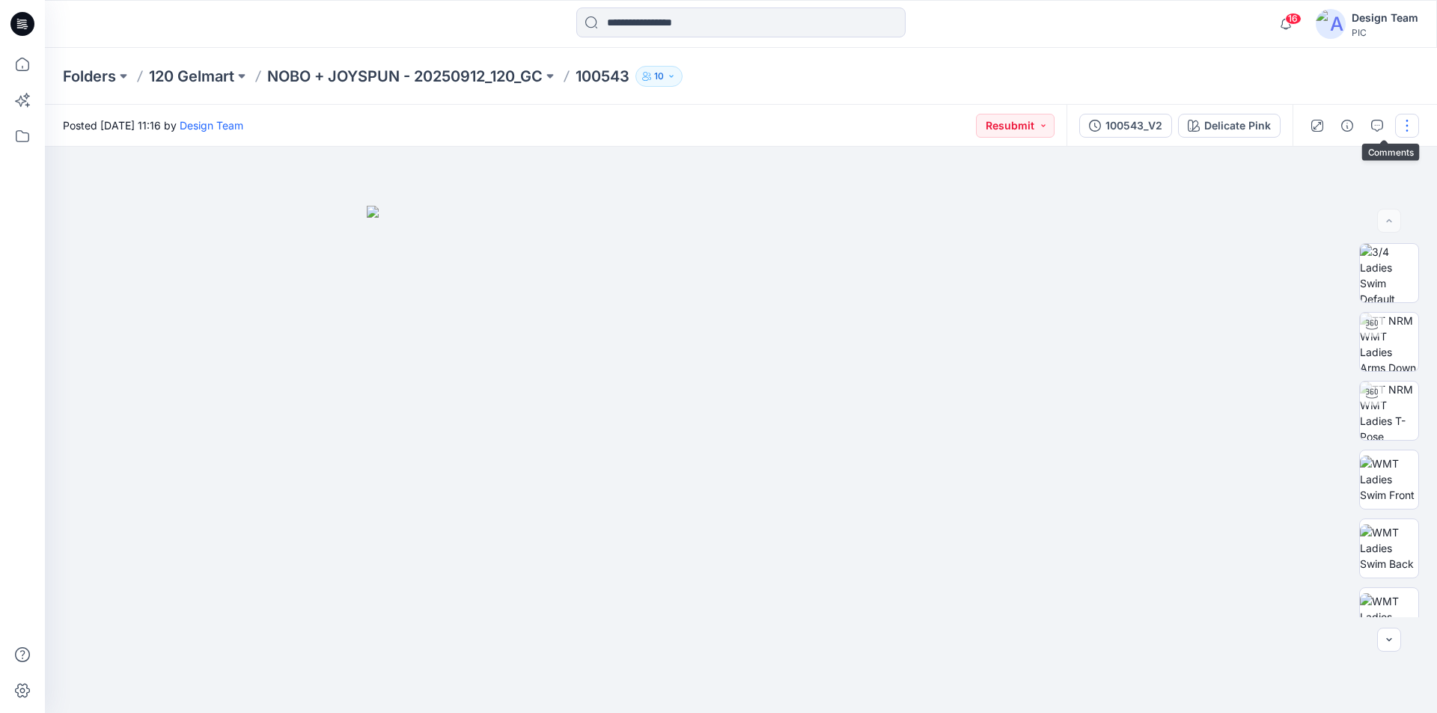
click at [1417, 129] on button "button" at bounding box center [1407, 126] width 24 height 24
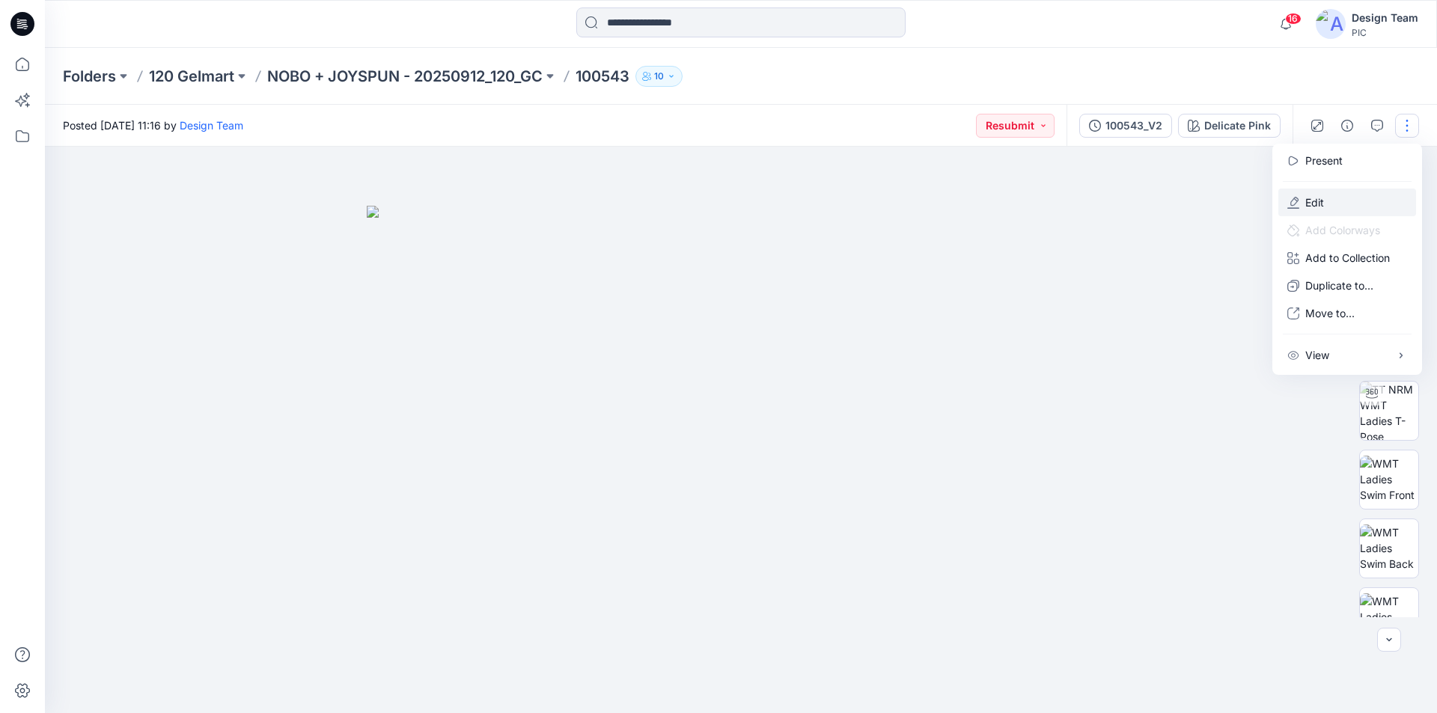
click at [1305, 195] on p "Edit" at bounding box center [1314, 203] width 19 height 16
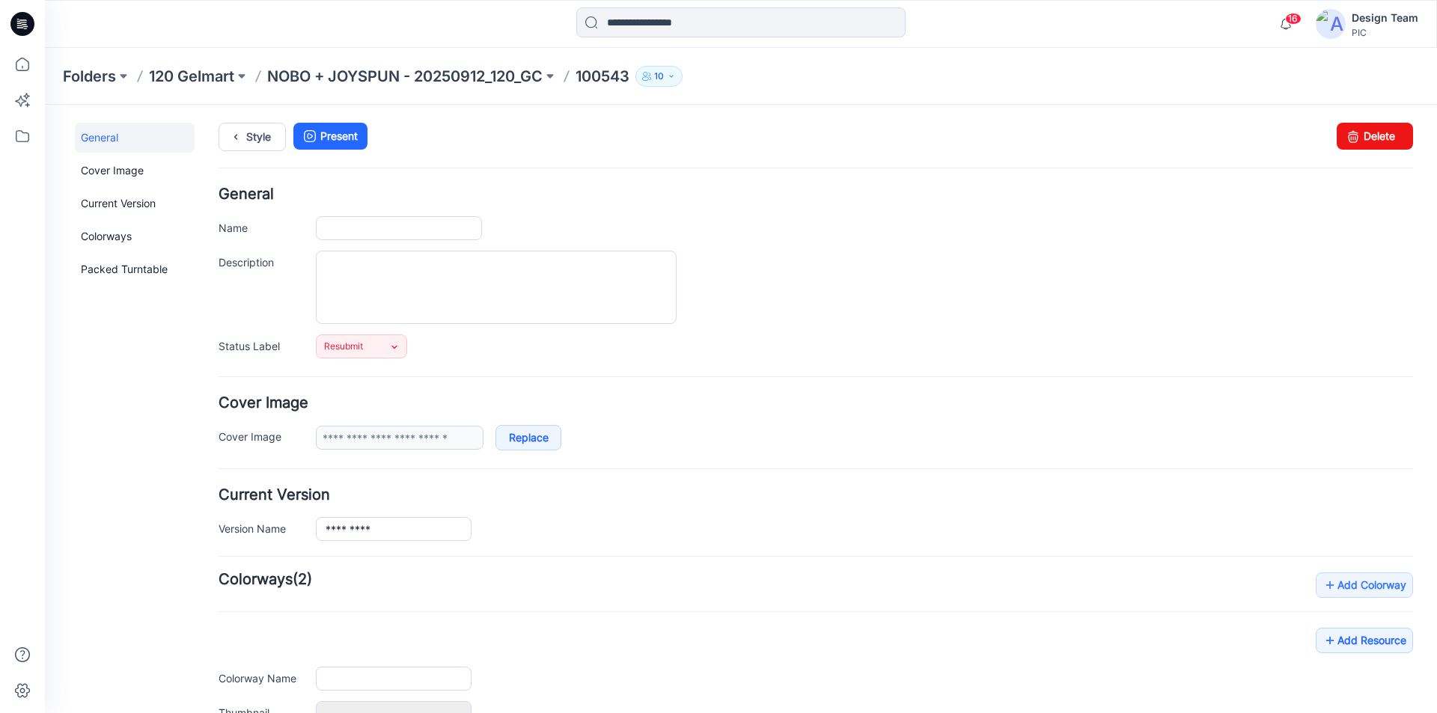
type input "******"
type input "**********"
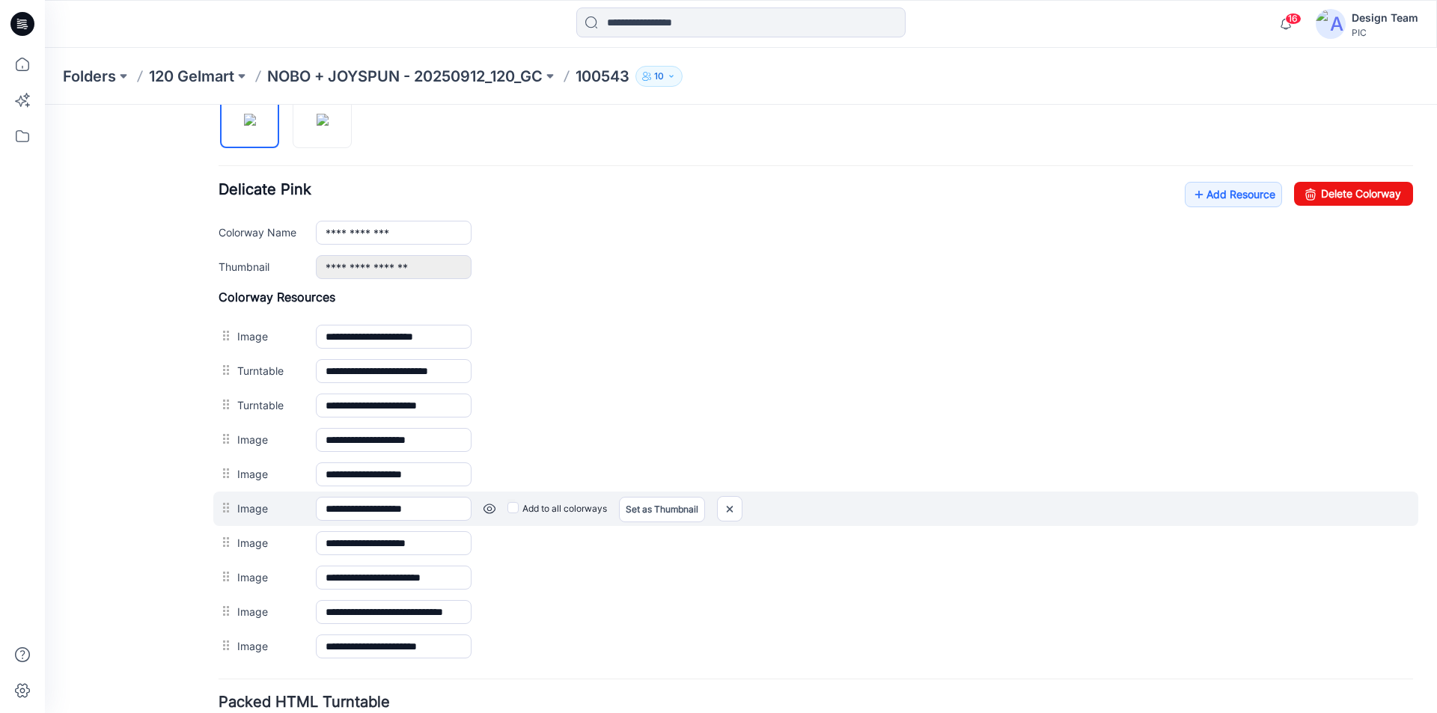
scroll to position [524, 0]
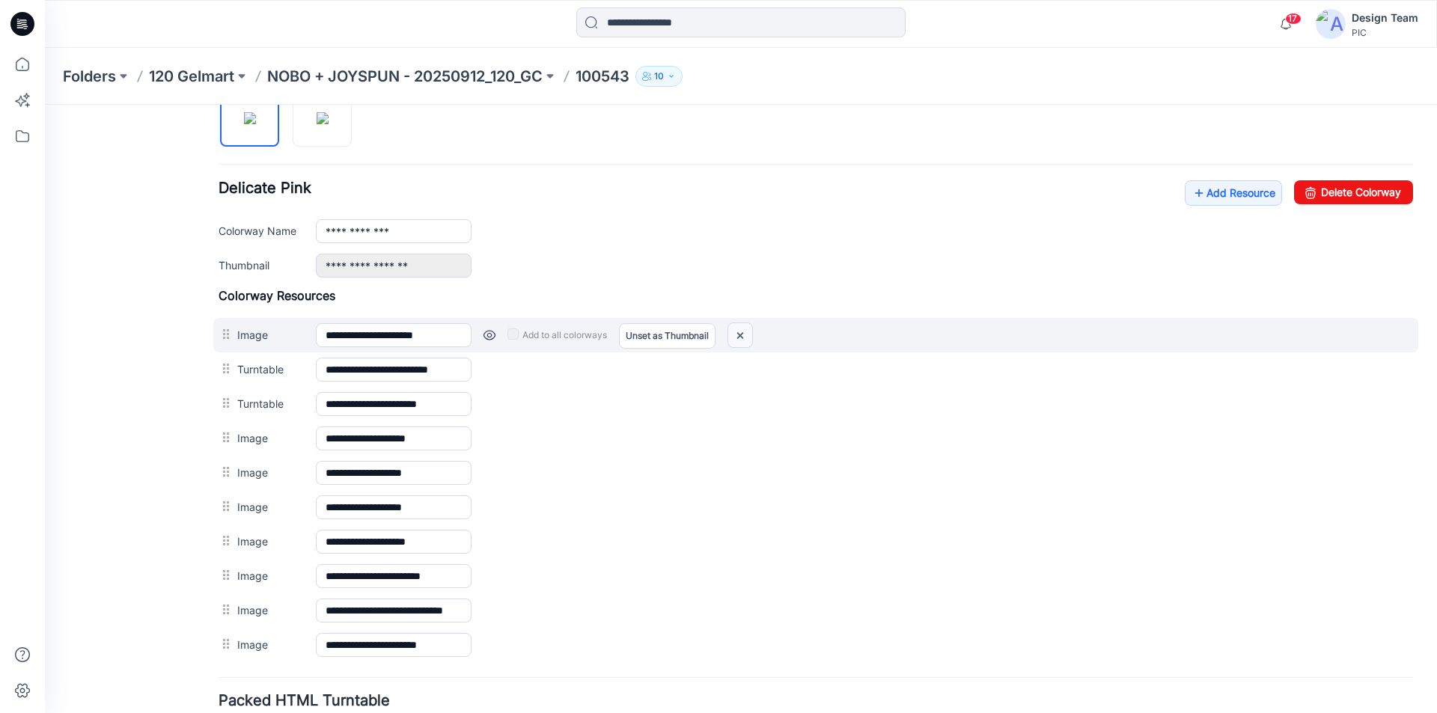
click at [737, 333] on img at bounding box center [740, 335] width 24 height 25
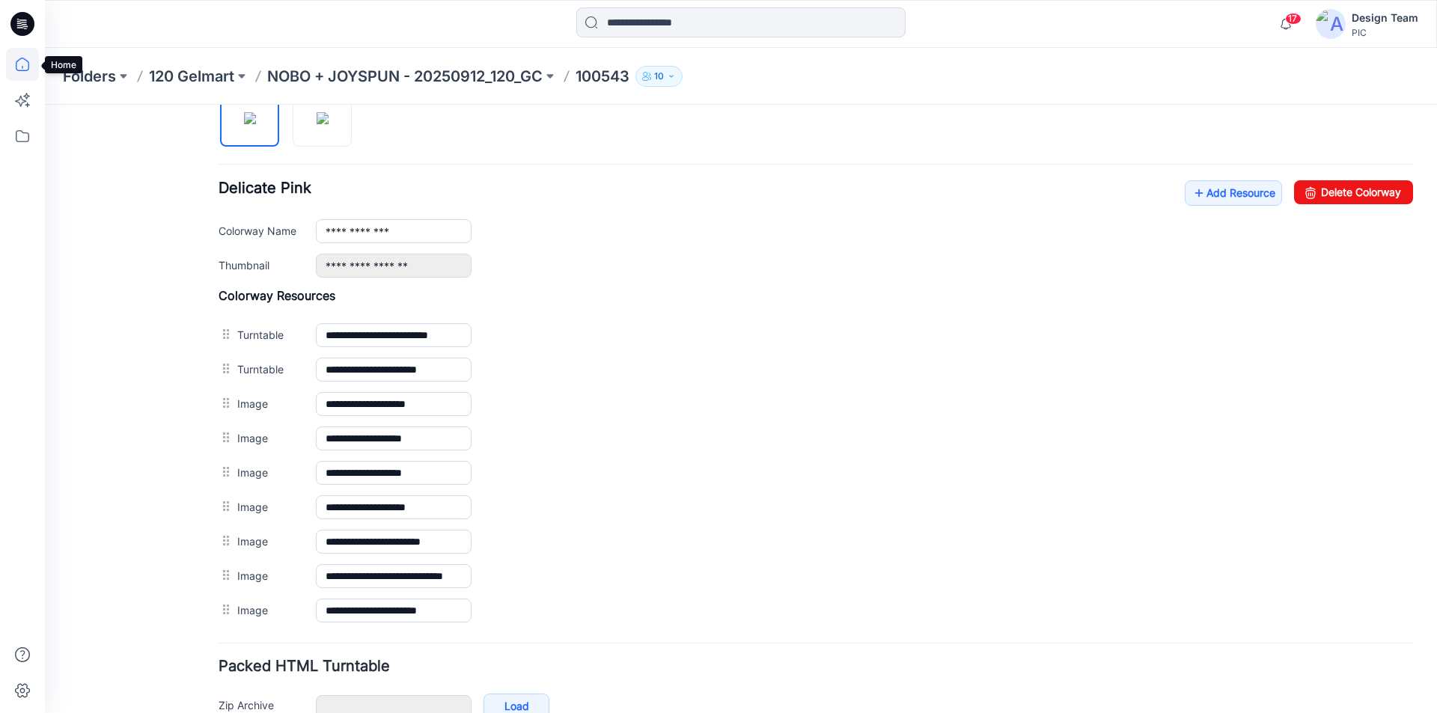
click at [22, 68] on icon at bounding box center [22, 64] width 33 height 33
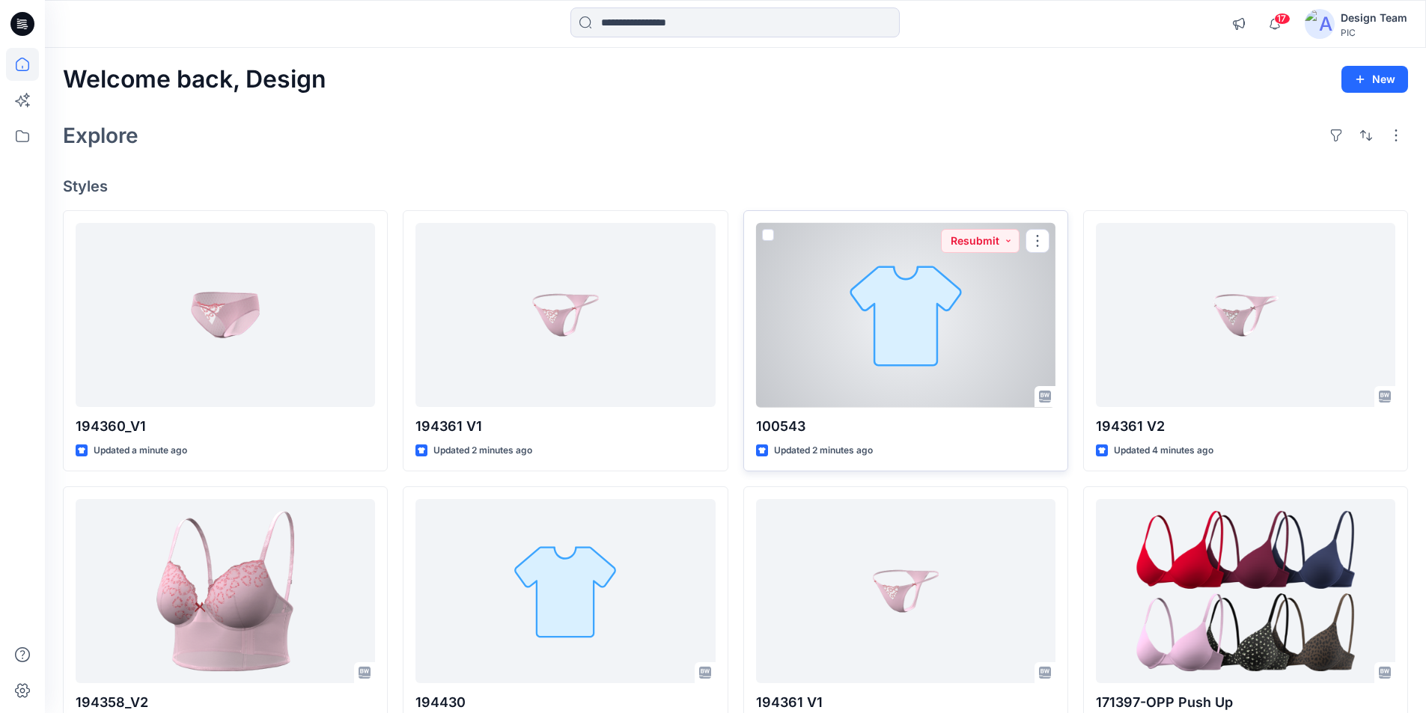
click at [831, 332] on div at bounding box center [905, 315] width 299 height 185
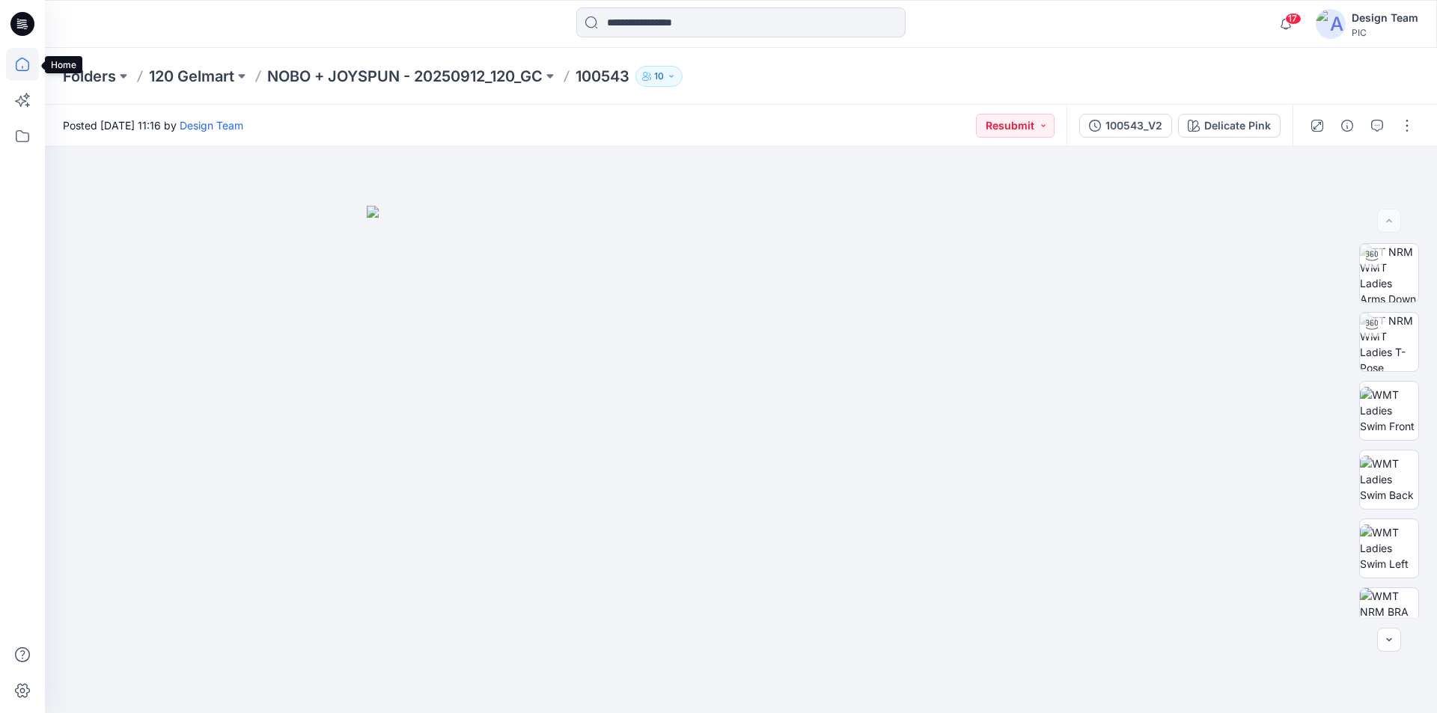
click at [17, 64] on icon at bounding box center [22, 64] width 33 height 33
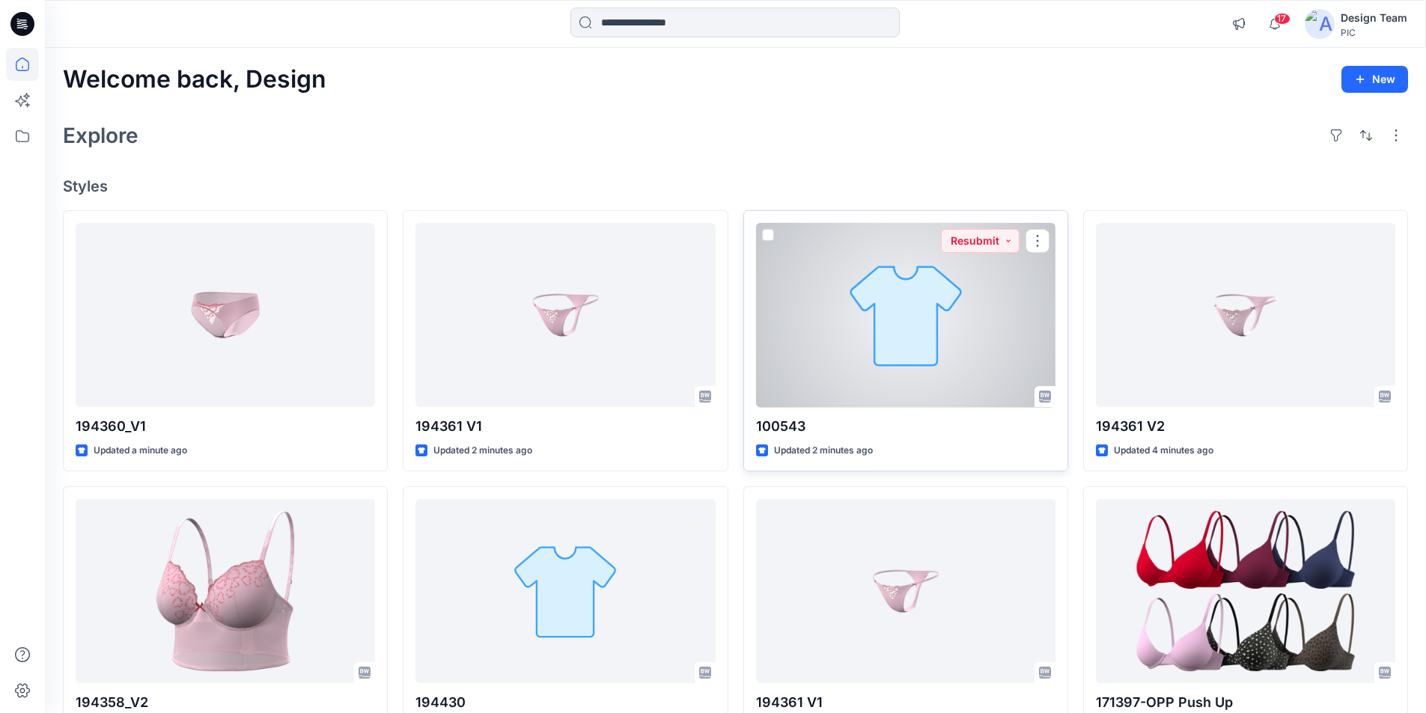
click at [885, 296] on div at bounding box center [905, 315] width 299 height 185
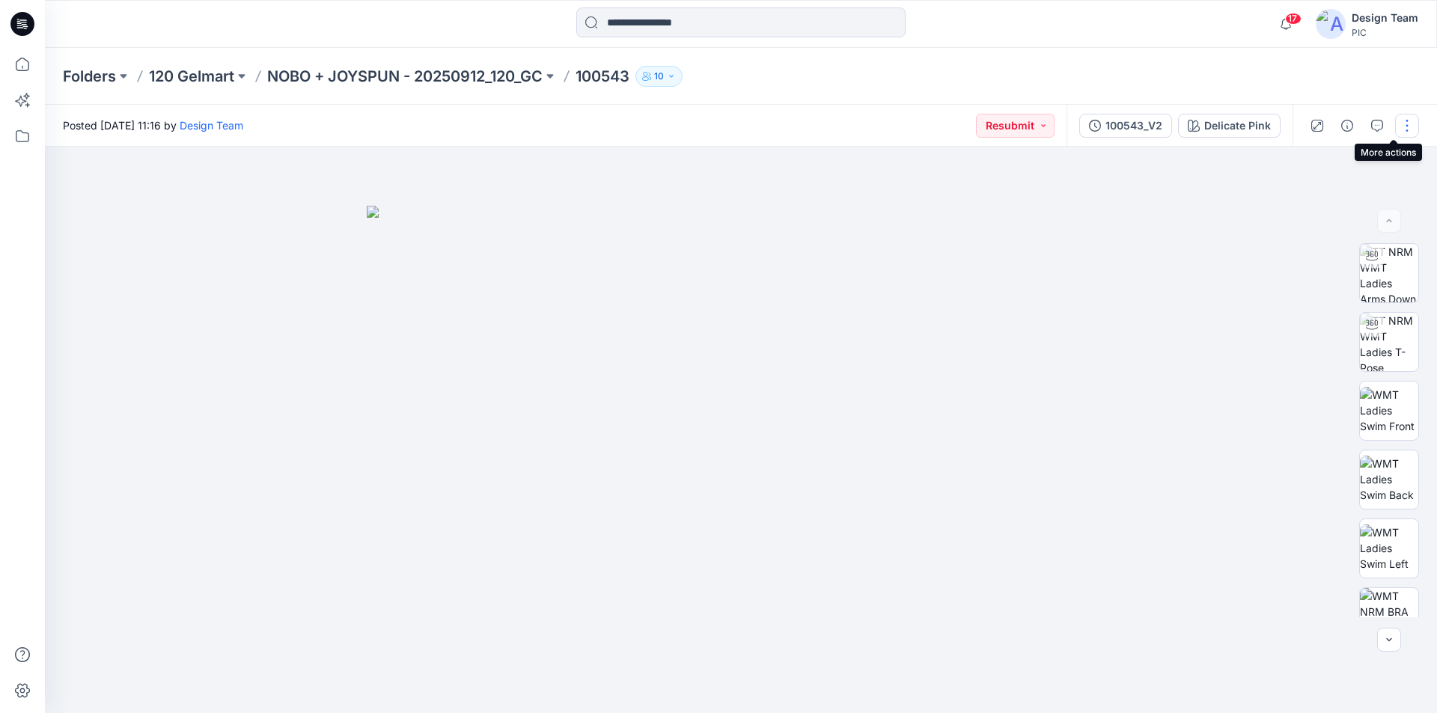
click at [1406, 129] on button "button" at bounding box center [1407, 126] width 24 height 24
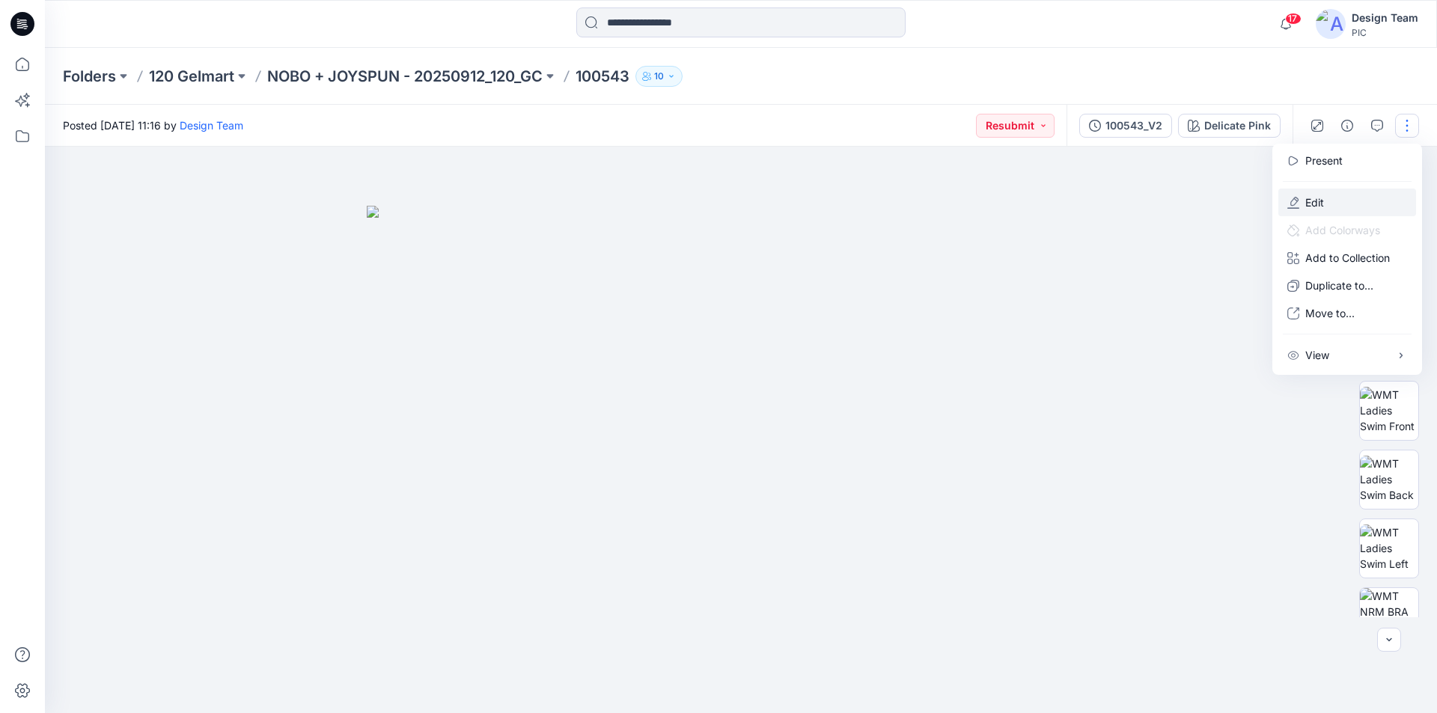
click at [1322, 191] on button "Edit" at bounding box center [1347, 203] width 138 height 28
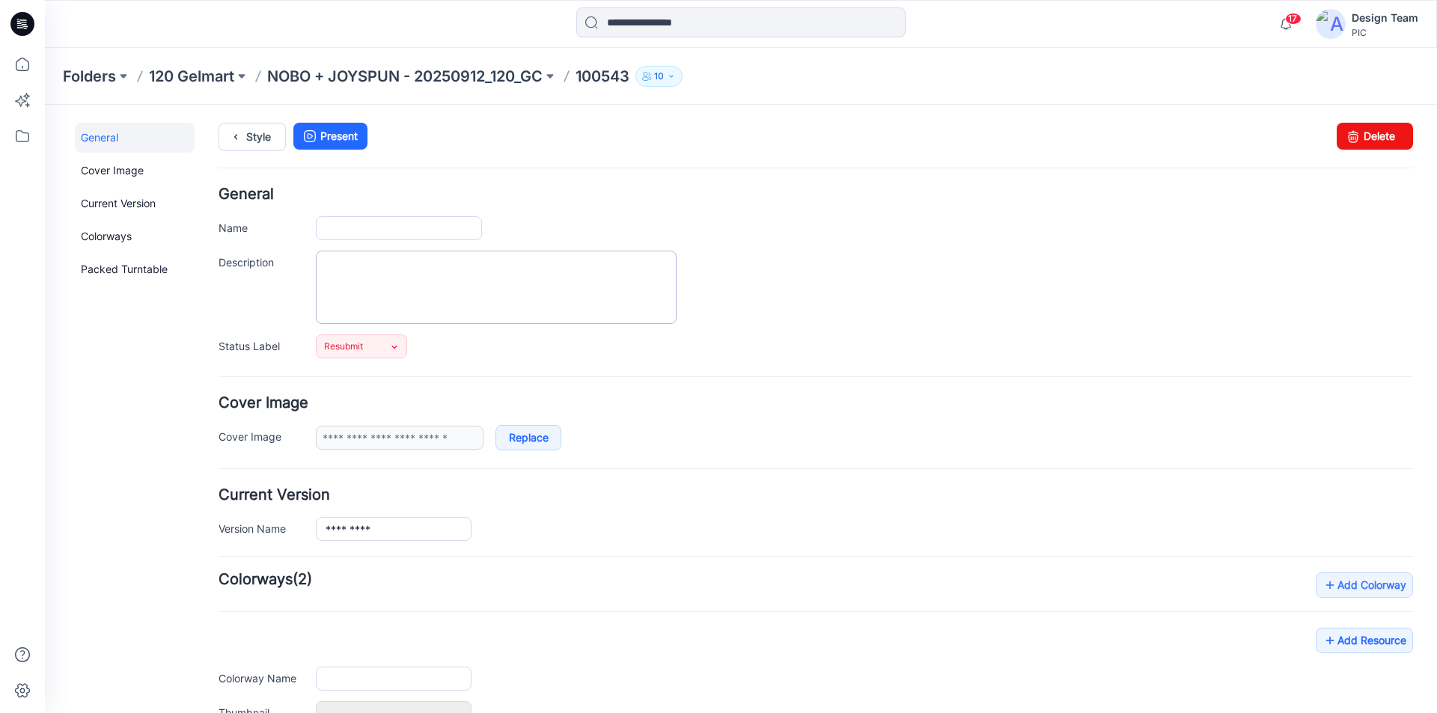
type input "******"
type input "**********"
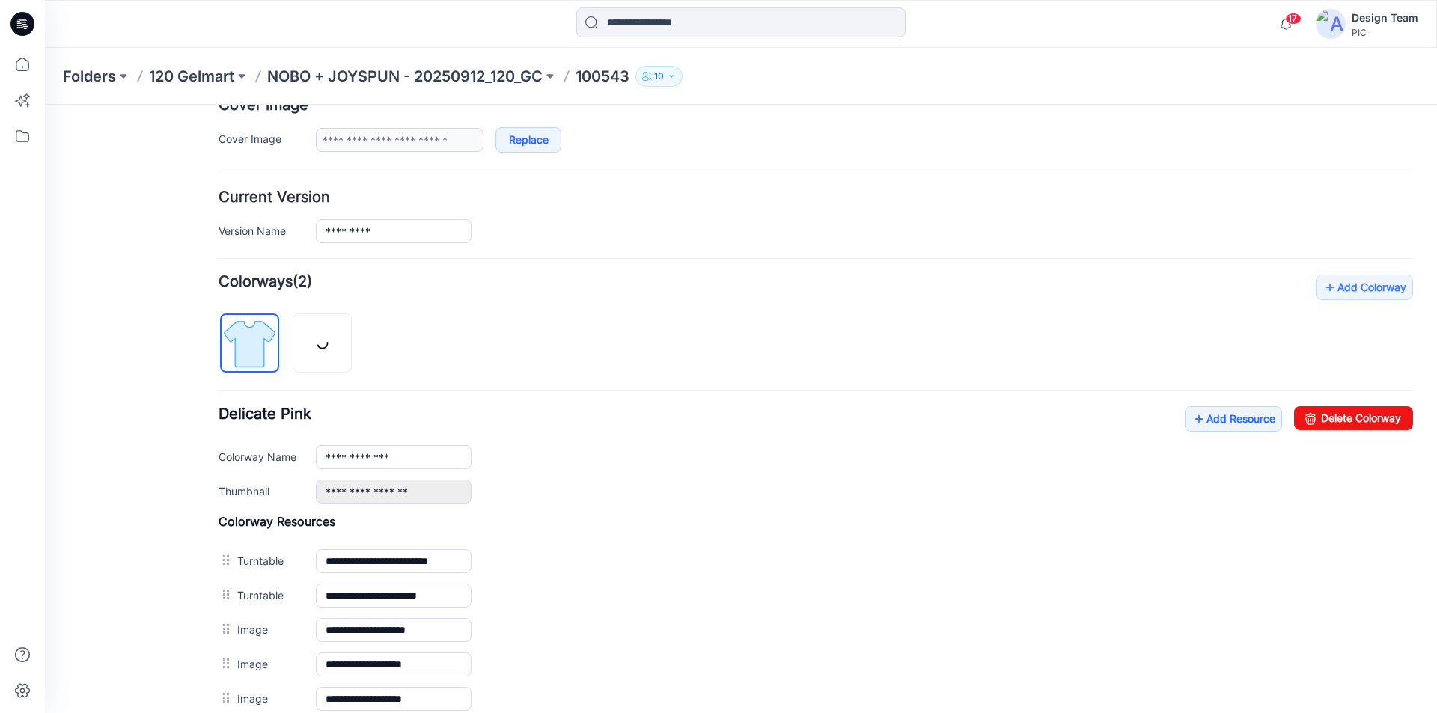
scroll to position [299, 0]
click at [329, 349] on img at bounding box center [323, 343] width 12 height 12
type input "**********"
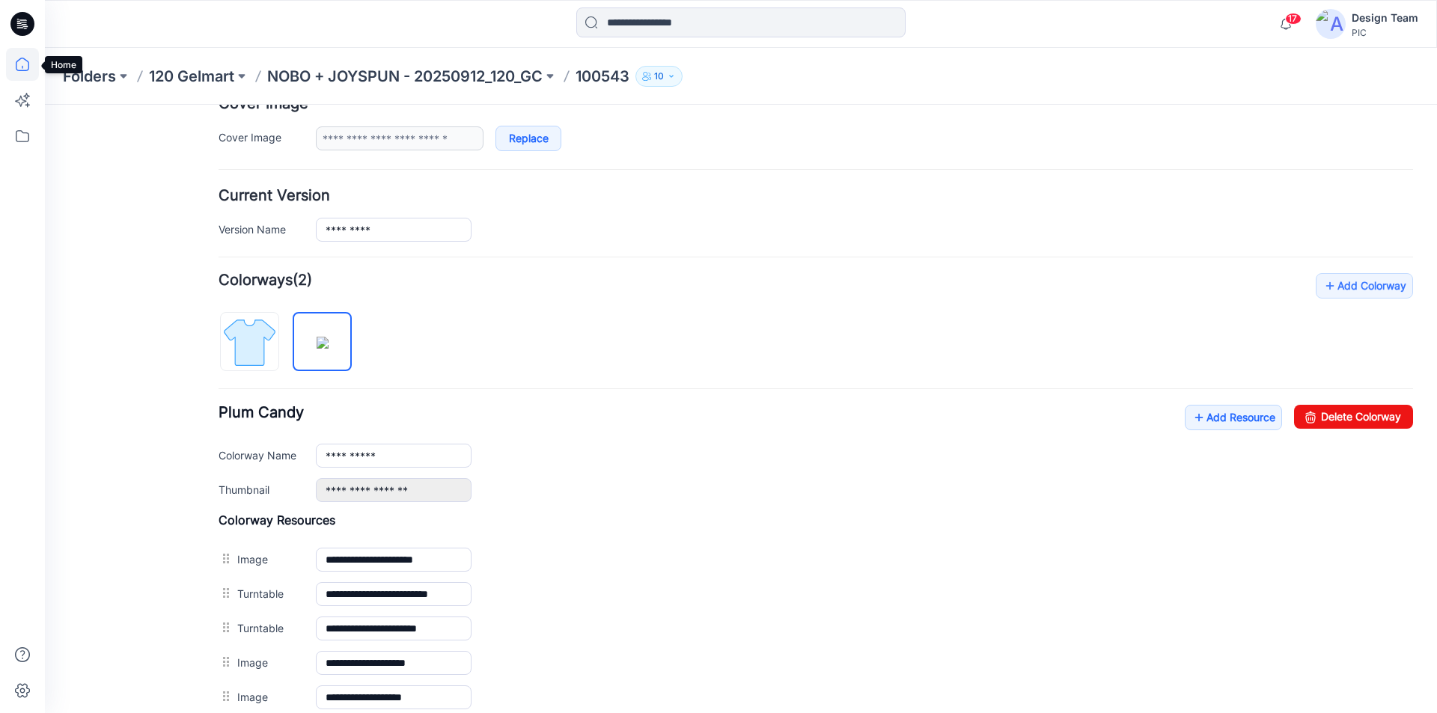
click at [28, 64] on icon at bounding box center [22, 64] width 13 height 13
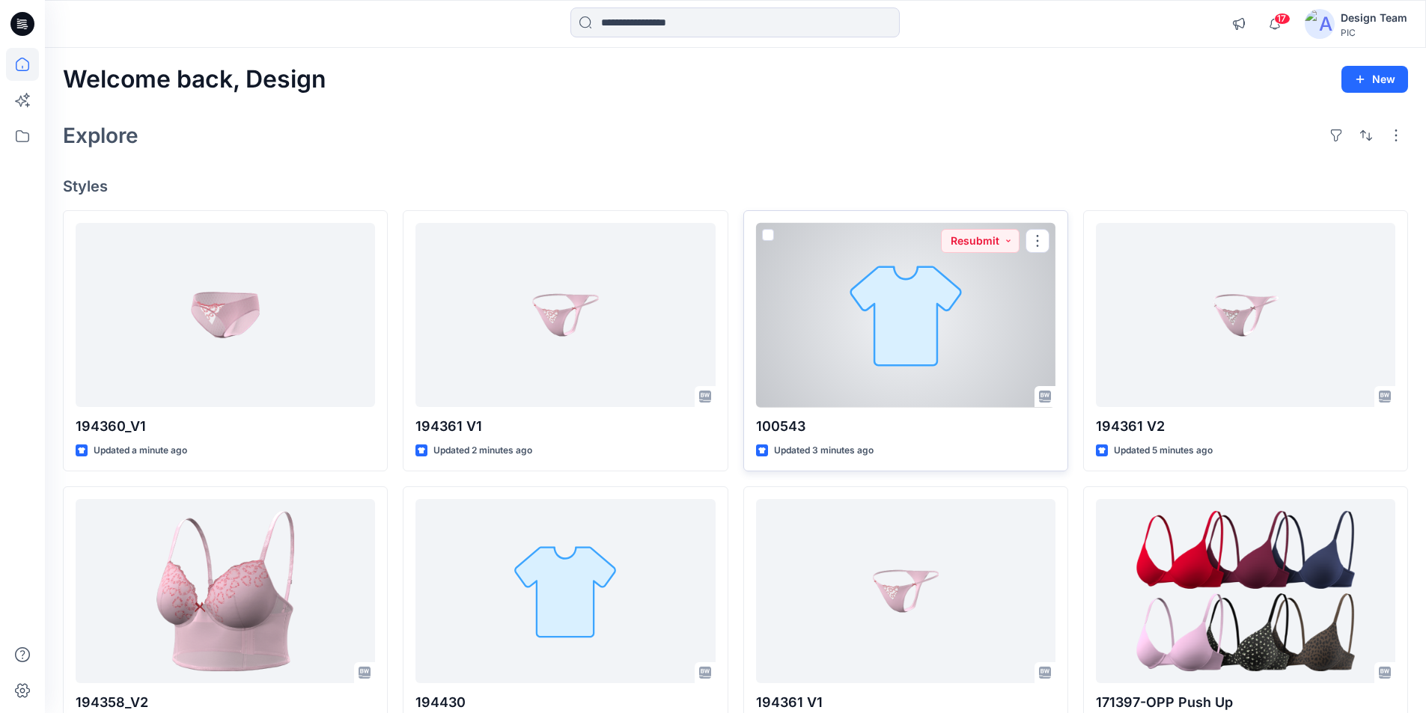
click at [956, 342] on div at bounding box center [905, 315] width 299 height 185
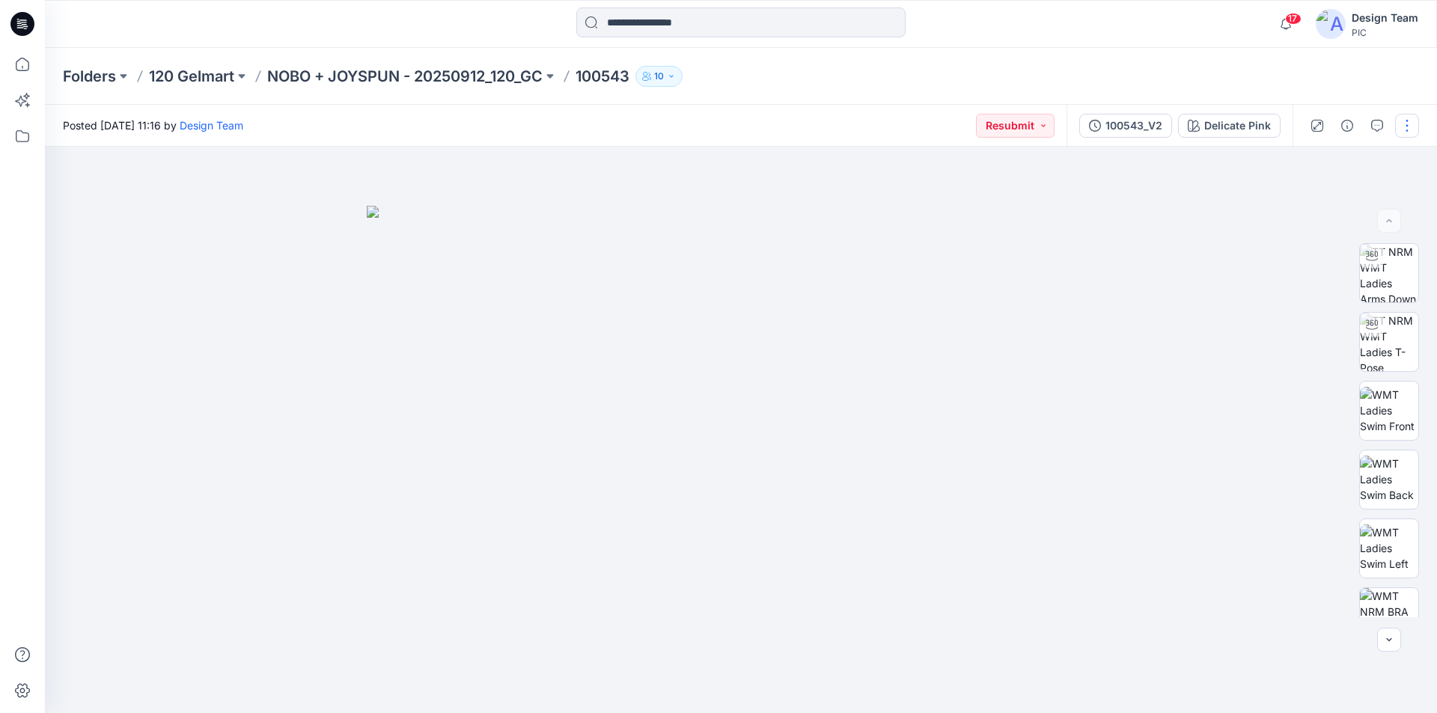
click at [1404, 131] on button "button" at bounding box center [1407, 126] width 24 height 24
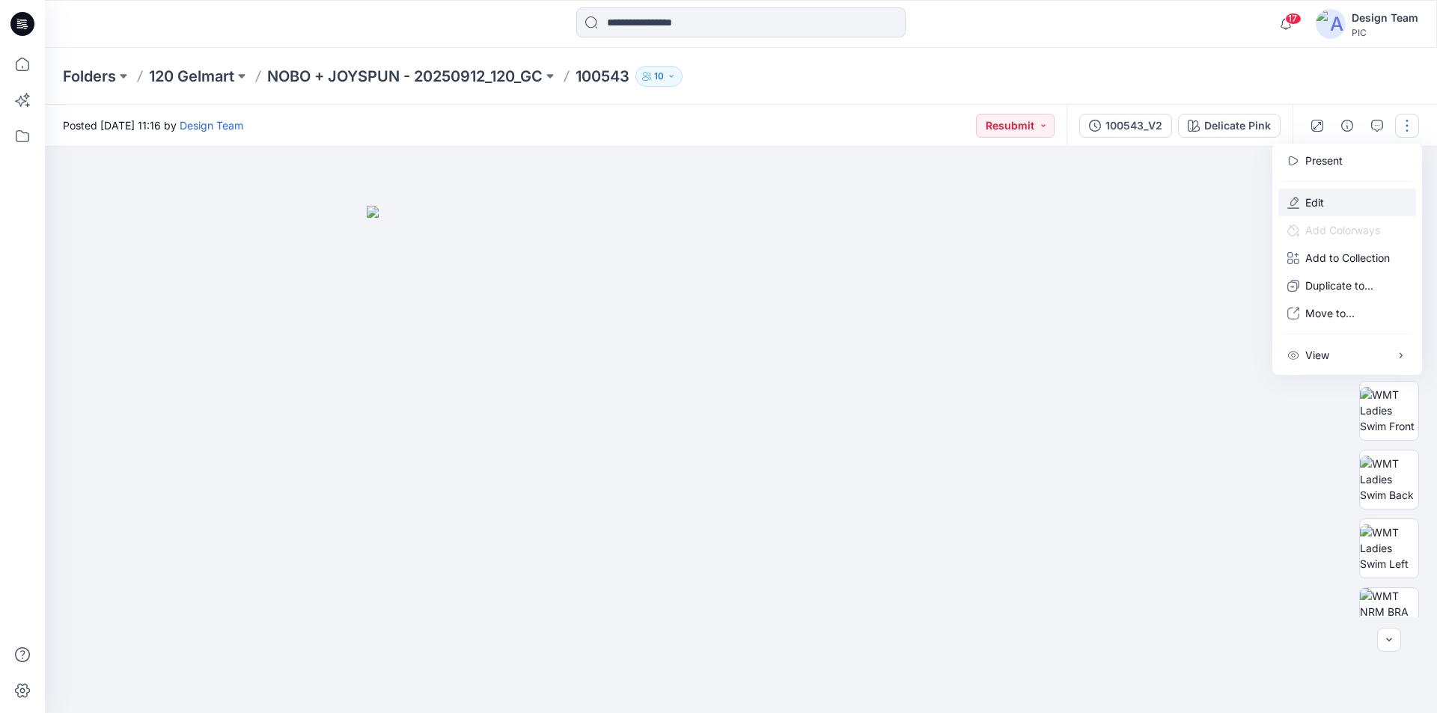
click at [1317, 189] on button "Edit" at bounding box center [1347, 203] width 138 height 28
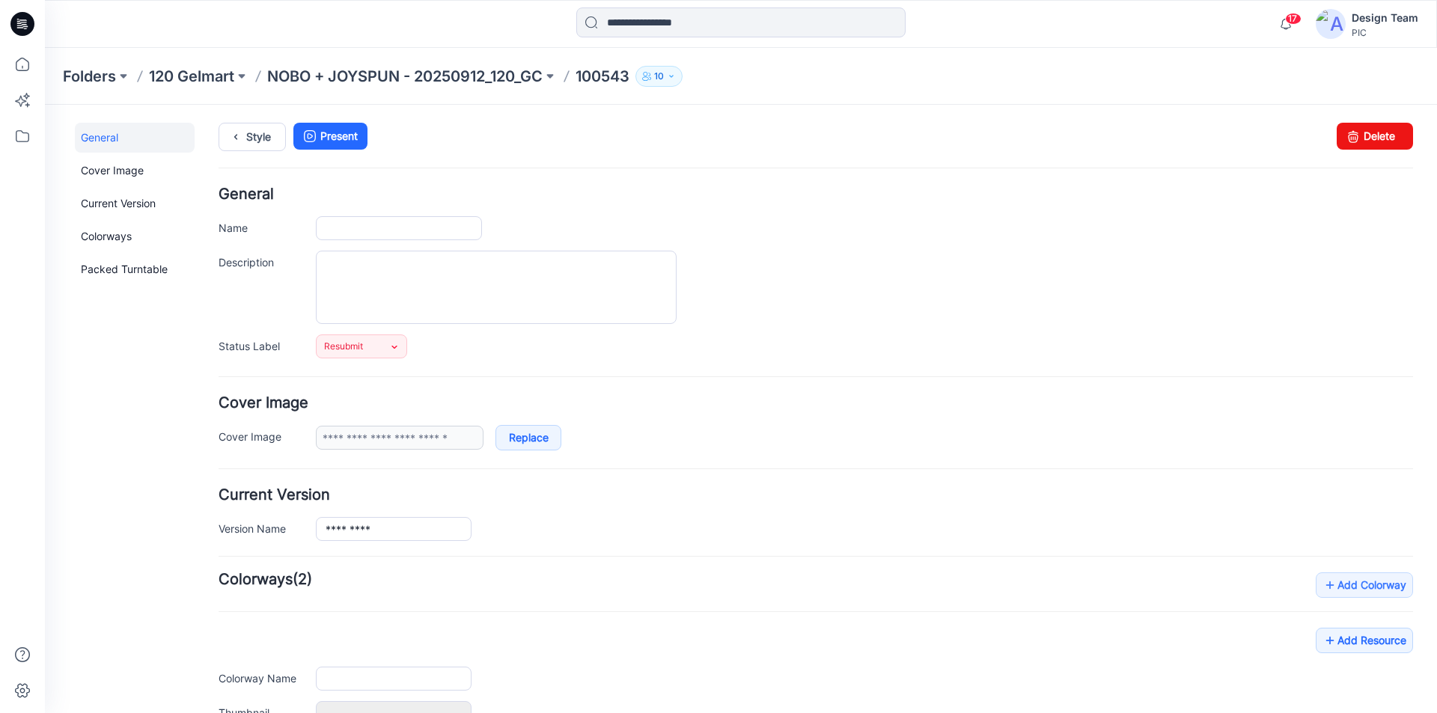
type input "******"
type input "**********"
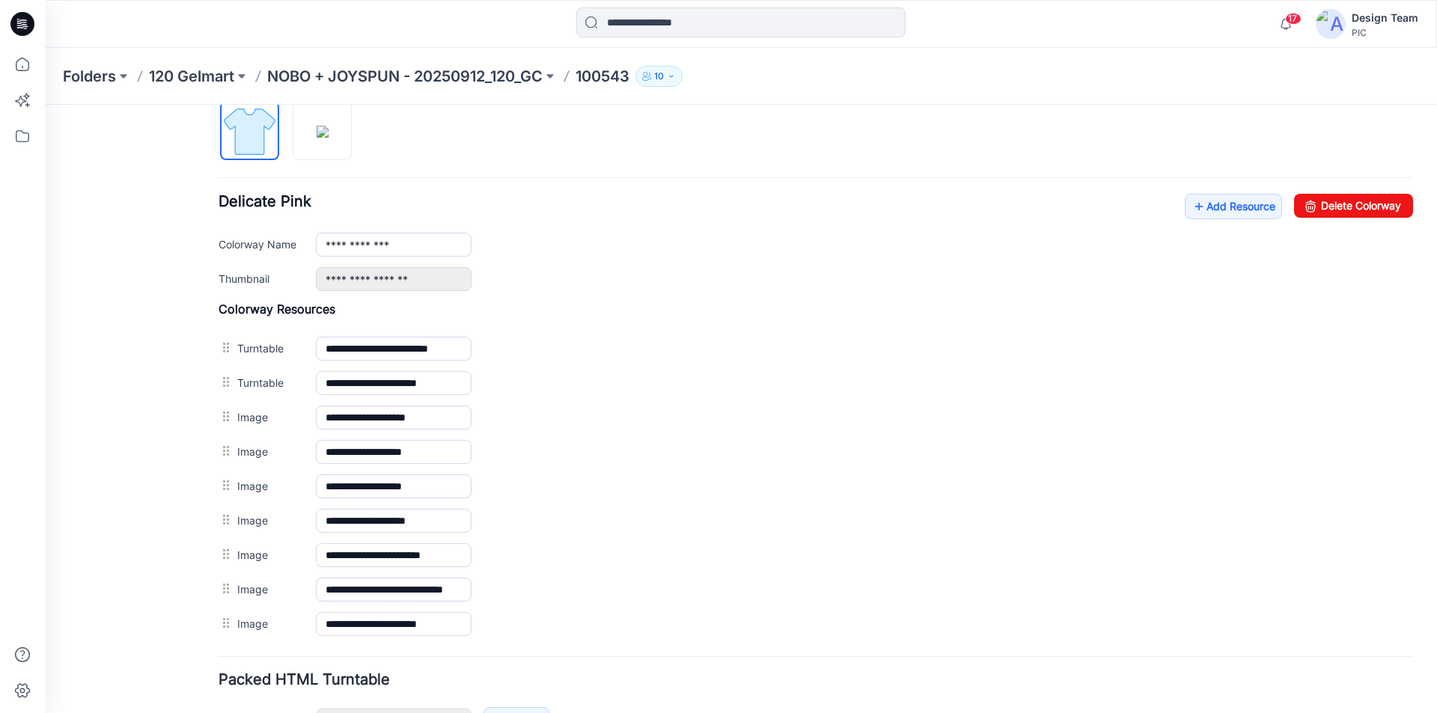
scroll to position [524, 0]
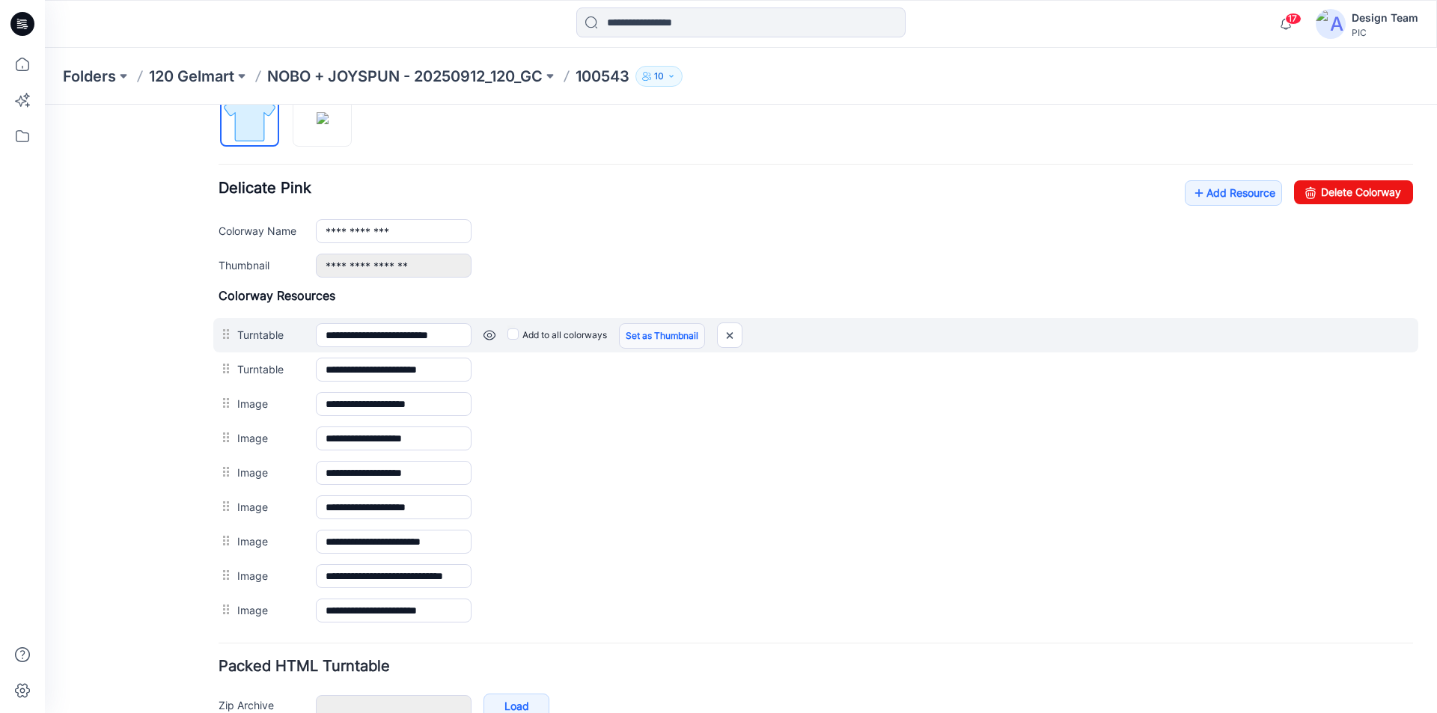
click at [650, 336] on link "Set as Thumbnail" at bounding box center [662, 335] width 86 height 25
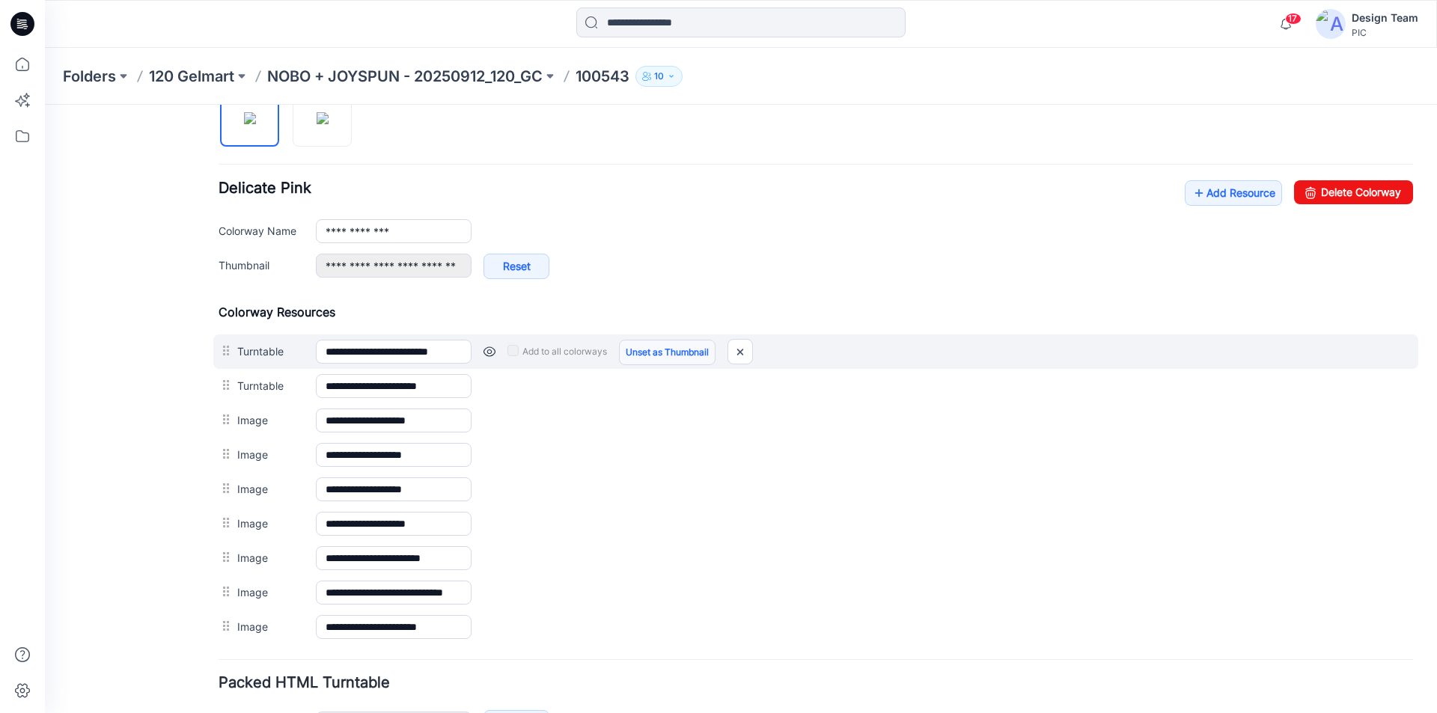
click at [657, 357] on link "Unset as Thumbnail" at bounding box center [667, 352] width 97 height 25
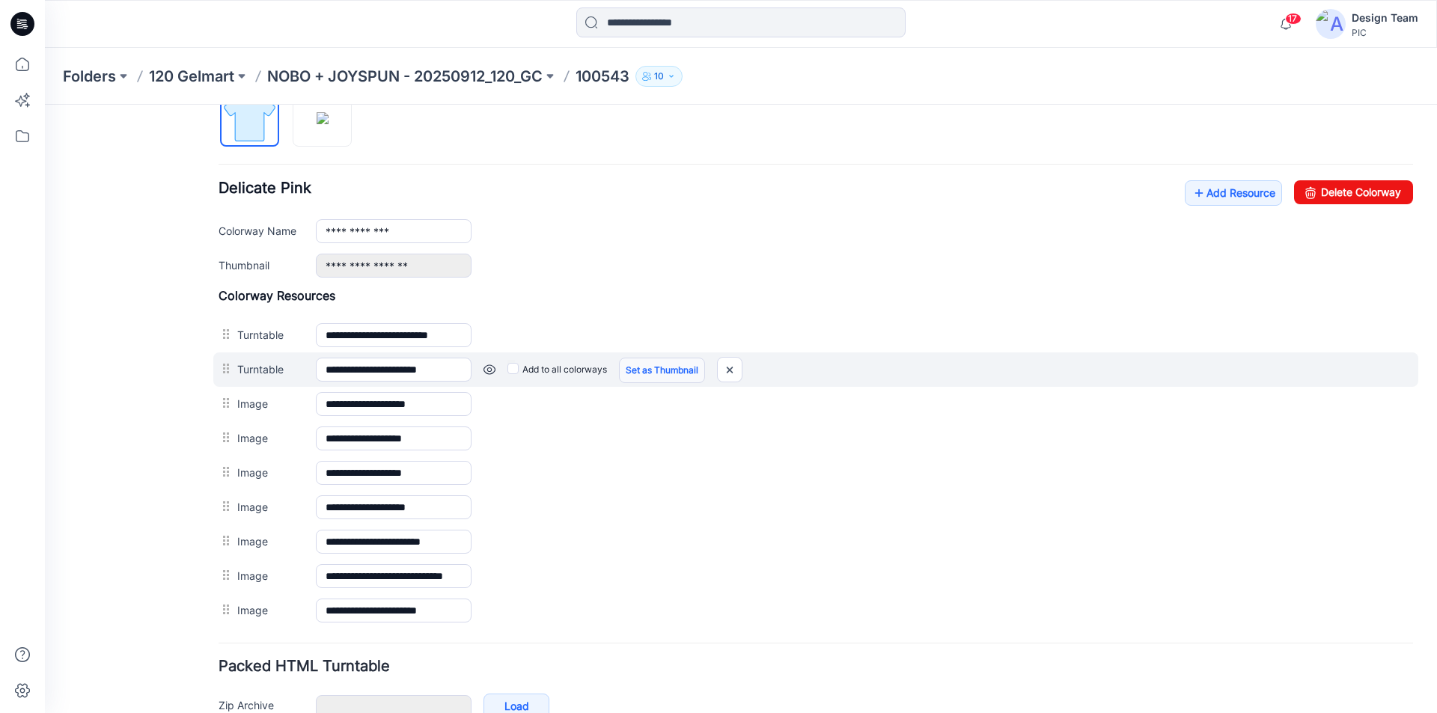
click at [657, 367] on link "Set as Thumbnail" at bounding box center [662, 370] width 86 height 25
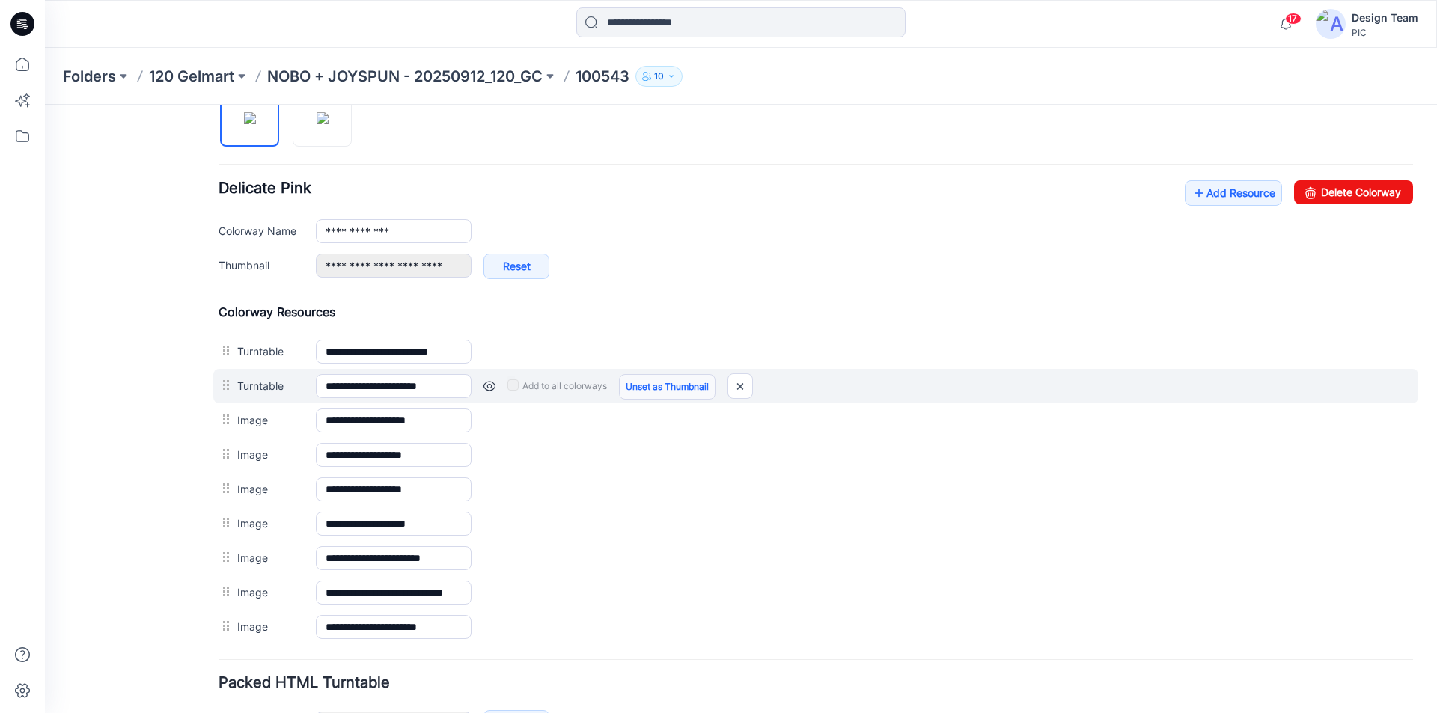
click at [653, 388] on link "Unset as Thumbnail" at bounding box center [667, 386] width 97 height 25
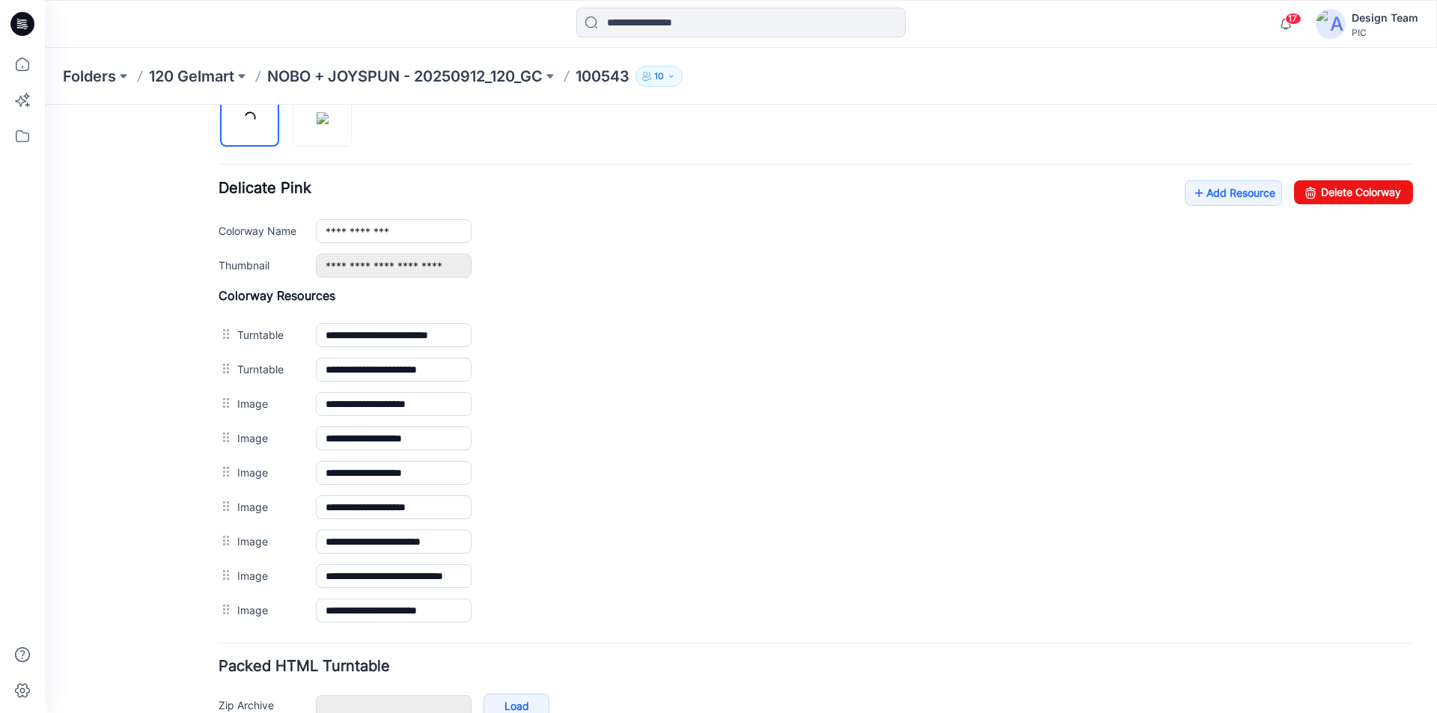
type input "**********"
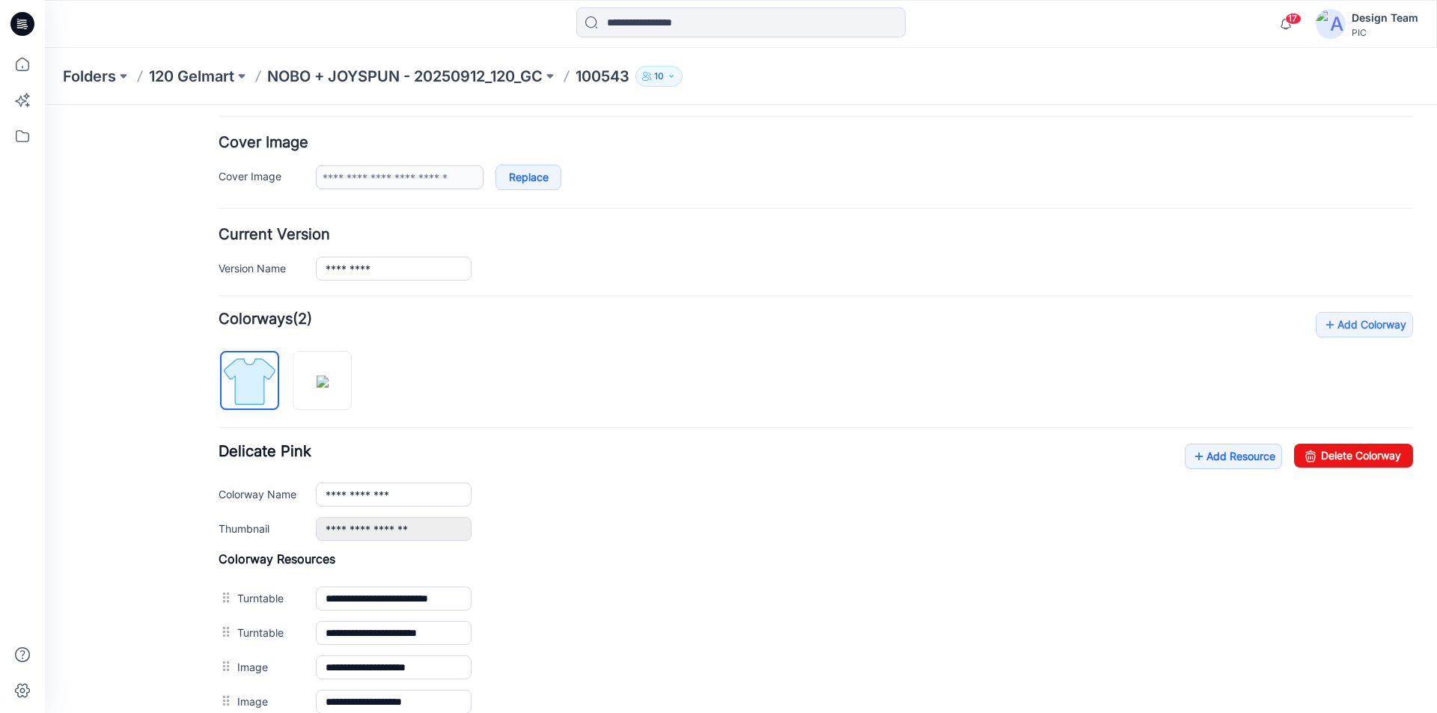
scroll to position [236, 0]
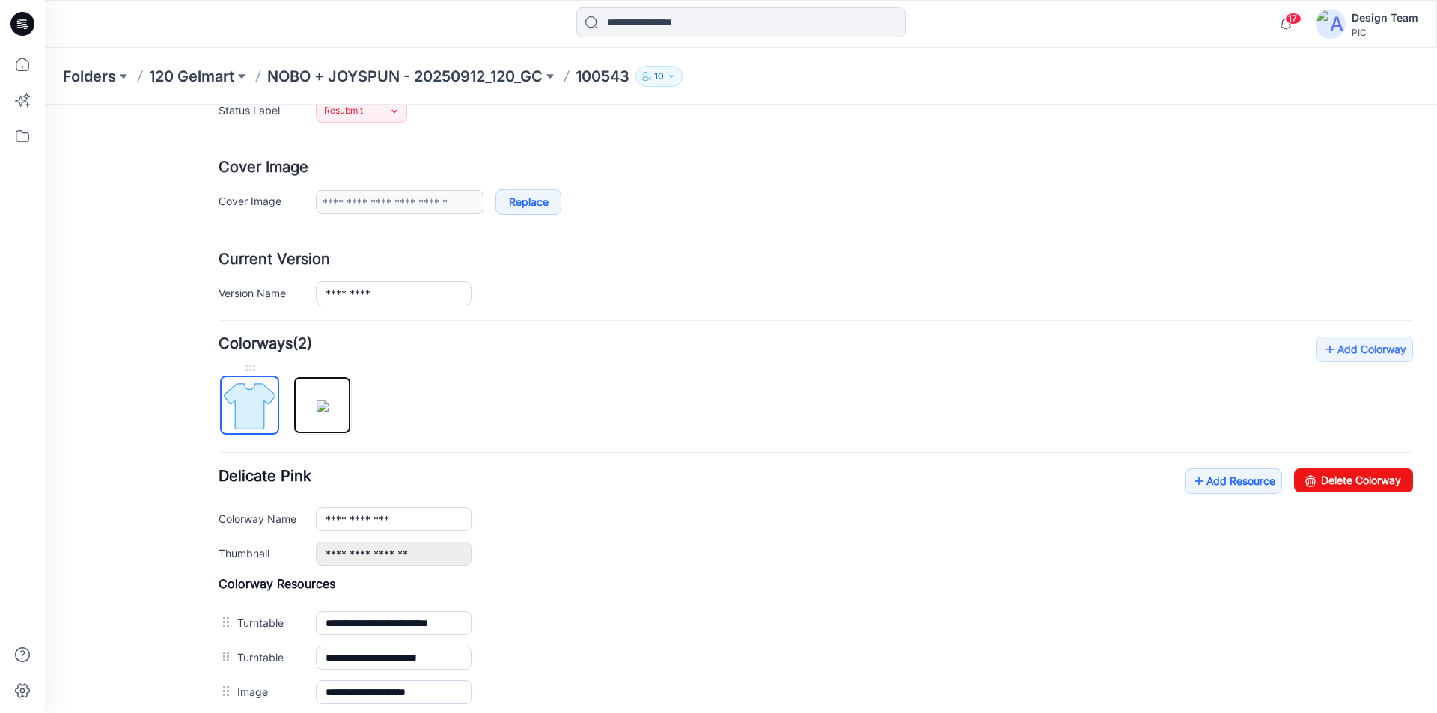
drag, startPoint x: 333, startPoint y: 409, endPoint x: 247, endPoint y: 410, distance: 86.1
click at [247, 410] on div at bounding box center [291, 397] width 145 height 77
drag, startPoint x: 240, startPoint y: 403, endPoint x: 293, endPoint y: 409, distance: 53.5
click at [293, 409] on div at bounding box center [291, 397] width 145 height 77
click at [254, 367] on div at bounding box center [249, 368] width 59 height 15
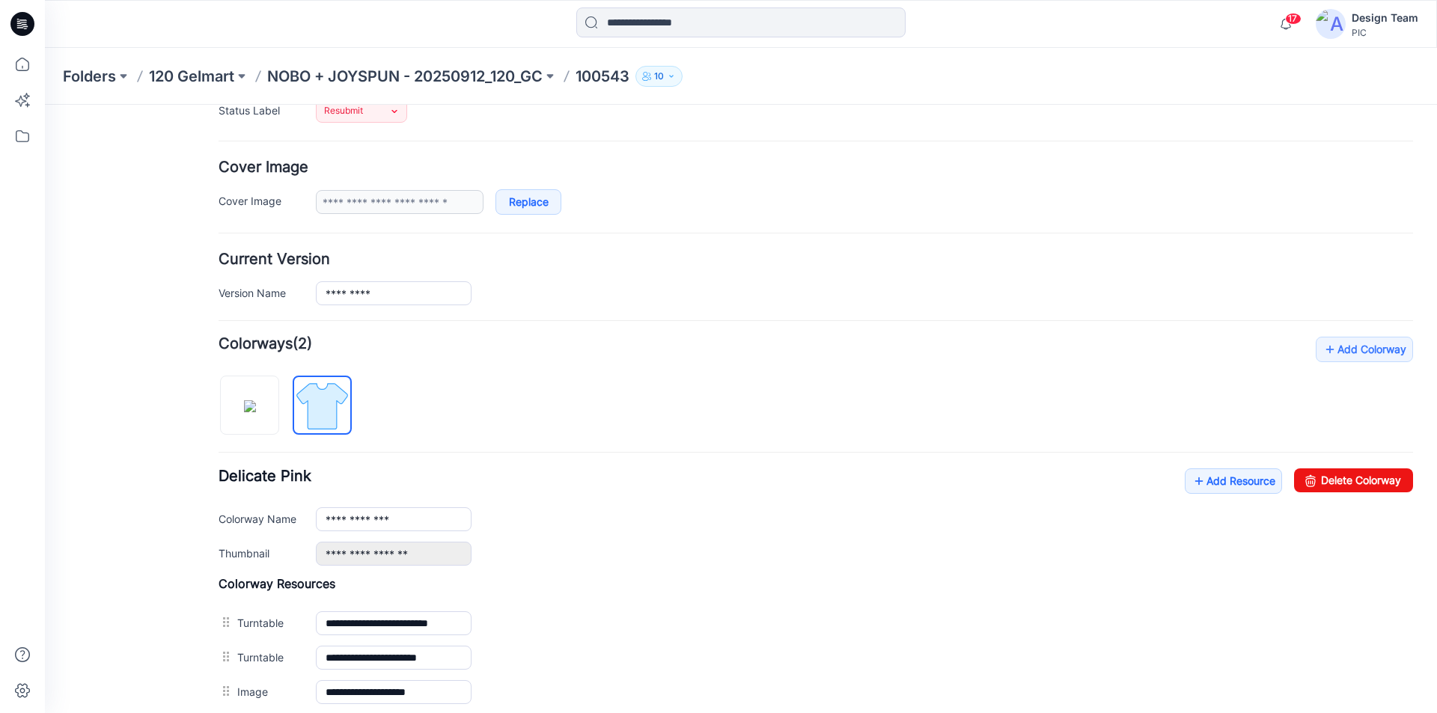
click at [413, 394] on div "**********" at bounding box center [816, 626] width 1194 height 579
click at [184, 361] on div "General Cover Image Current Version Colorways Packed Turntable" at bounding box center [135, 479] width 120 height 1185
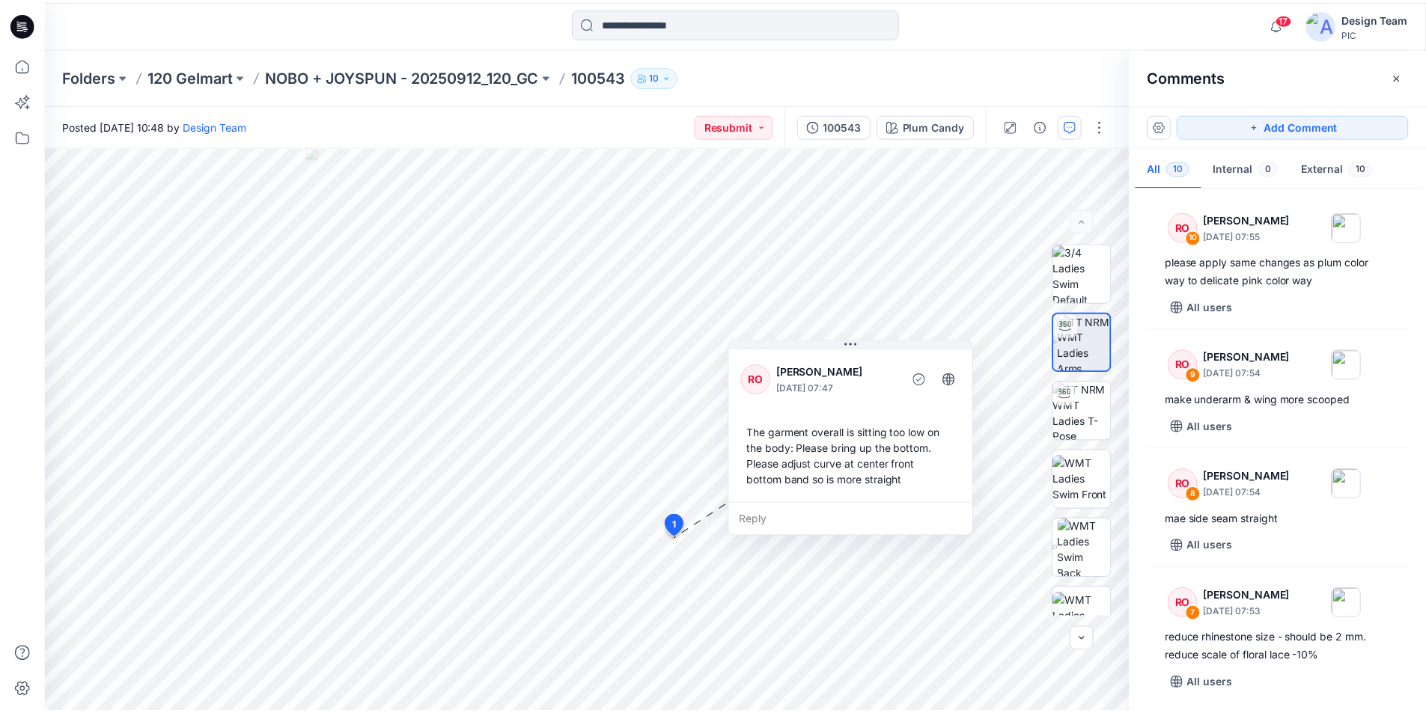
scroll to position [775, 0]
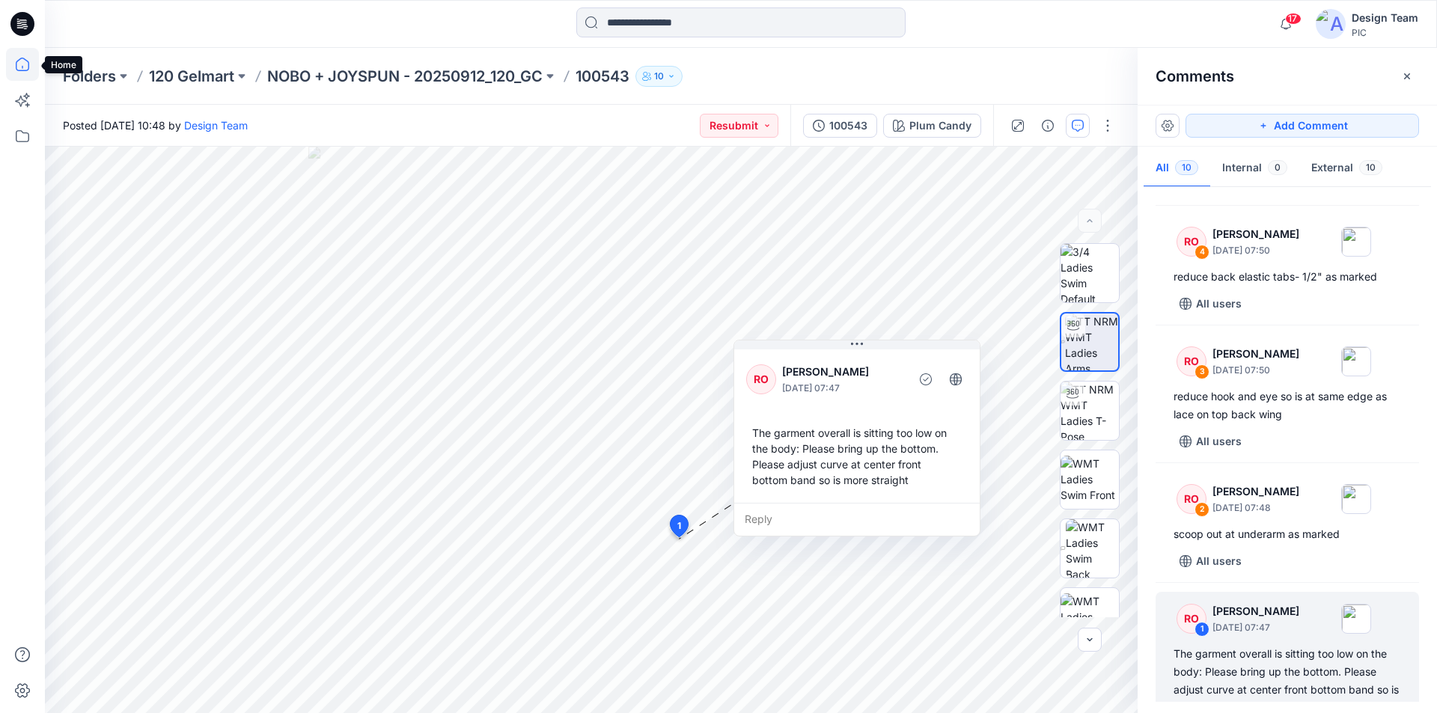
click at [17, 67] on icon at bounding box center [22, 64] width 33 height 33
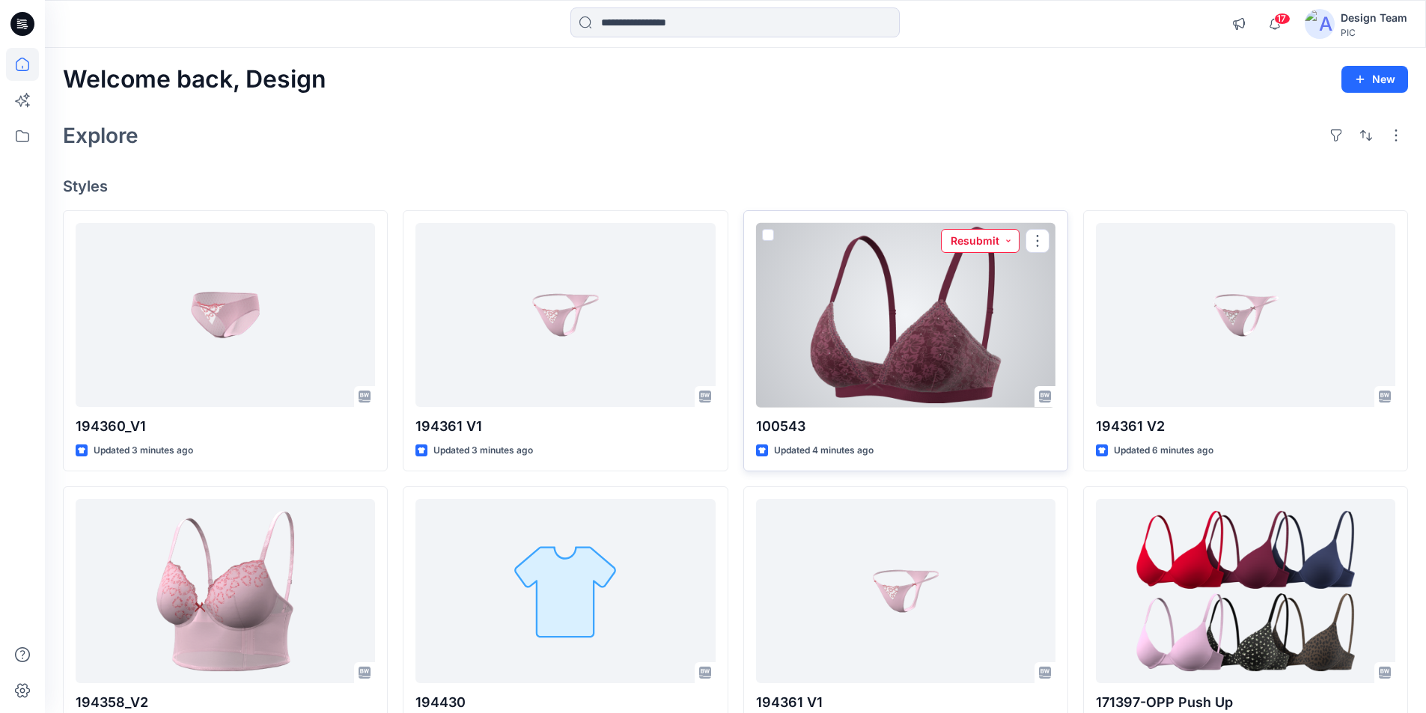
click at [998, 229] on button "Resubmit" at bounding box center [980, 241] width 79 height 24
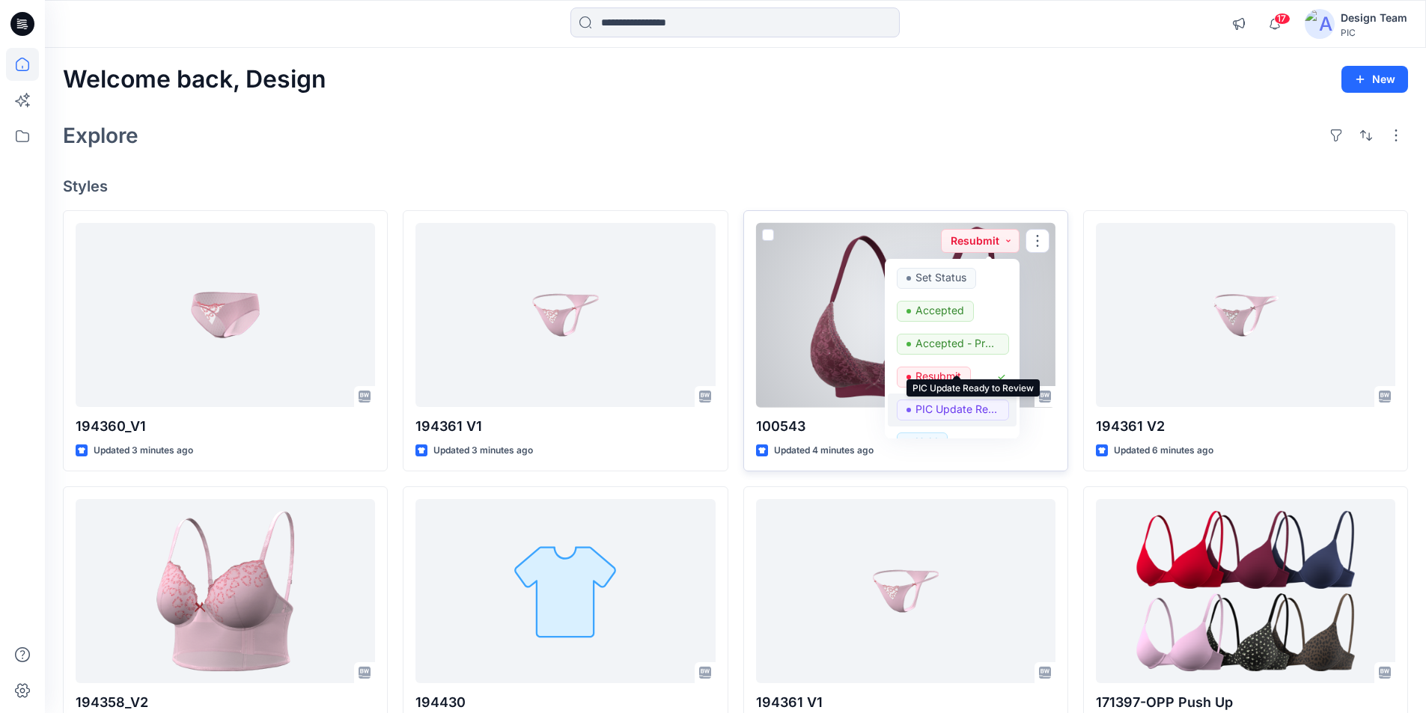
click at [930, 400] on p "PIC Update Ready to Review" at bounding box center [957, 409] width 84 height 19
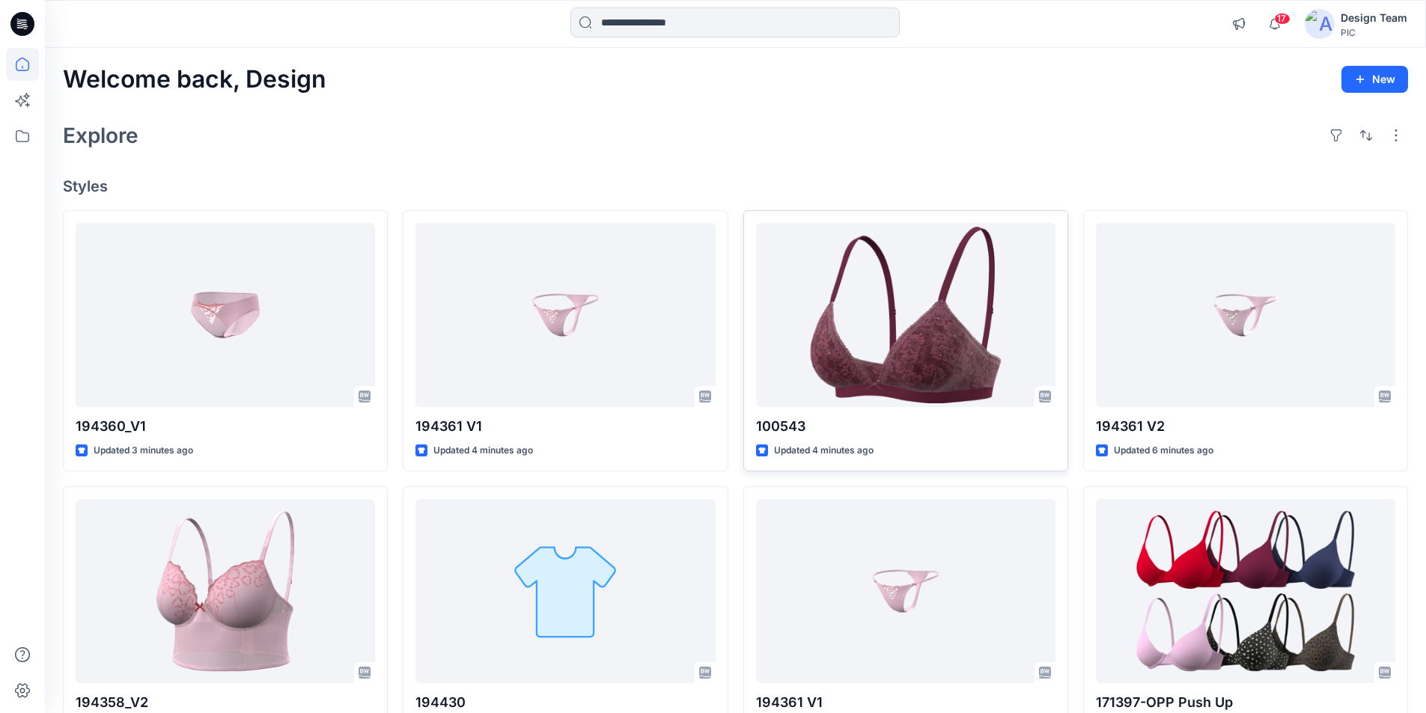
click at [823, 135] on div "Explore" at bounding box center [735, 135] width 1345 height 36
drag, startPoint x: 720, startPoint y: 99, endPoint x: 703, endPoint y: 107, distance: 19.1
click at [720, 100] on div "Welcome back, Design New Explore Styles 194360_V1 Updated 3 minutes ago 194358_…" at bounding box center [735, 572] width 1381 height 1048
